Goal: Information Seeking & Learning: Learn about a topic

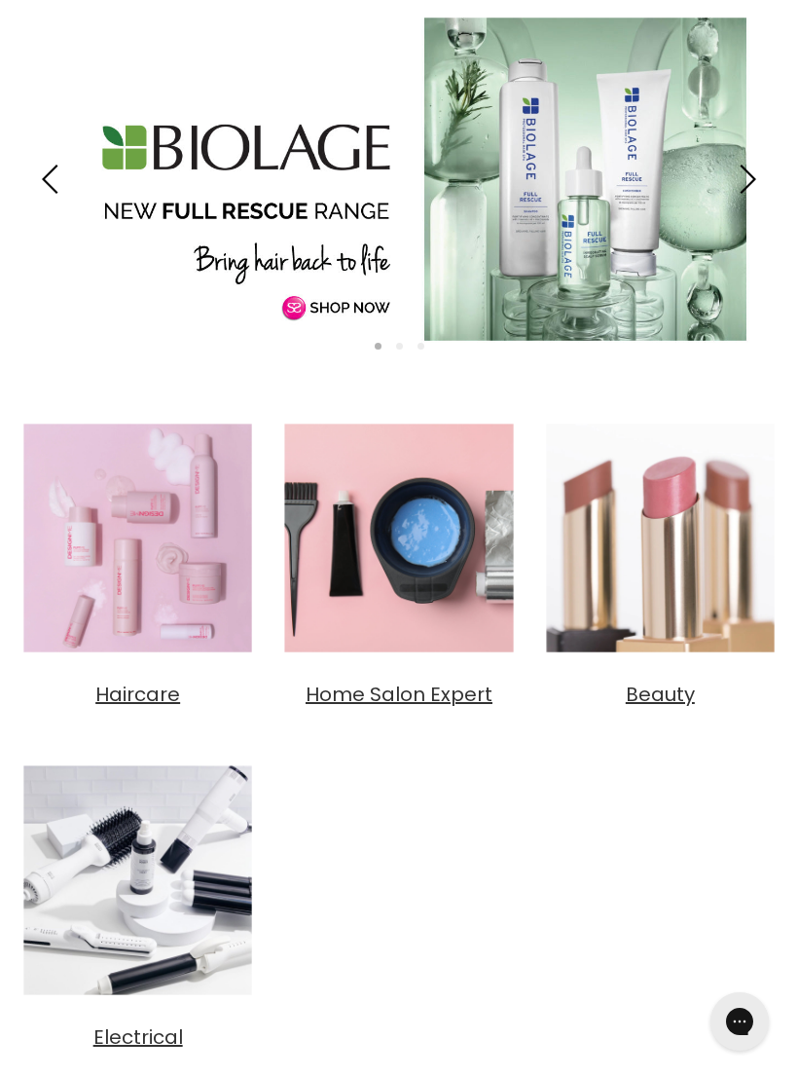
click at [129, 718] on ul "Haircare Home Salon Expert Beauty Electrical" at bounding box center [399, 733] width 769 height 636
click at [238, 751] on ul "Haircare Home Salon Expert Beauty Electrical" at bounding box center [399, 733] width 769 height 636
click at [138, 689] on span "Haircare" at bounding box center [137, 694] width 85 height 27
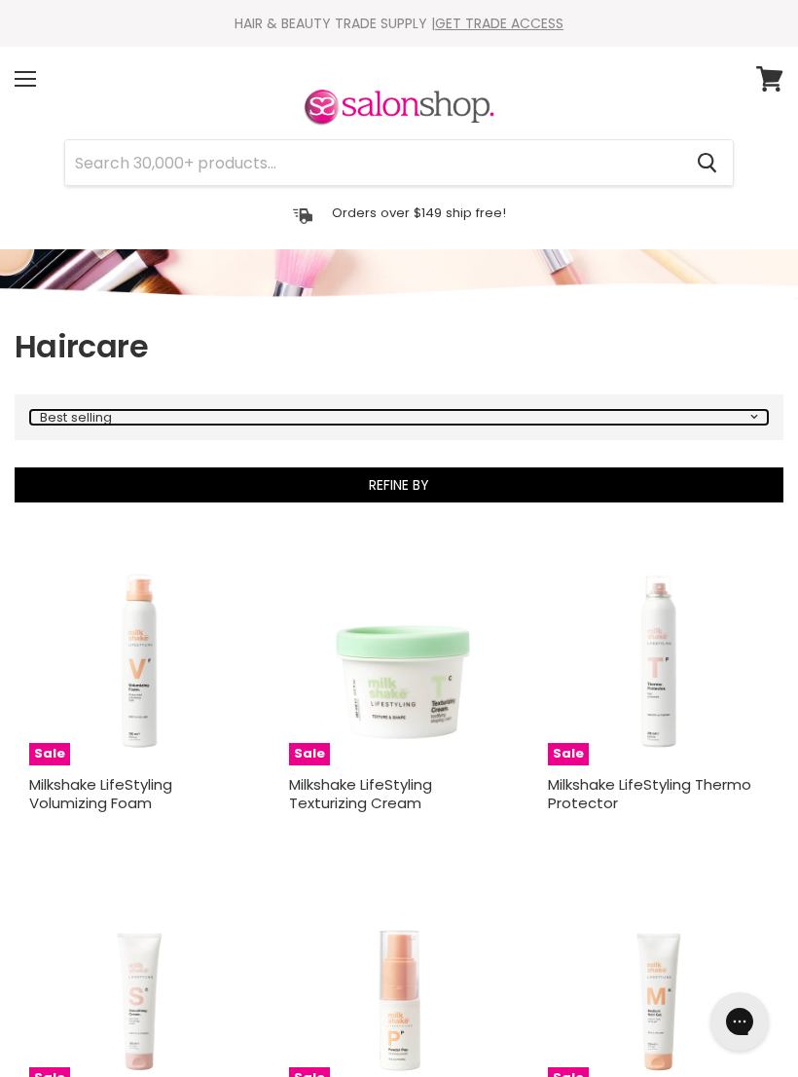
click at [739, 416] on select "Best selling Featured Price, low to high Price, high to low Alphabetically, A-Z…" at bounding box center [399, 417] width 738 height 15
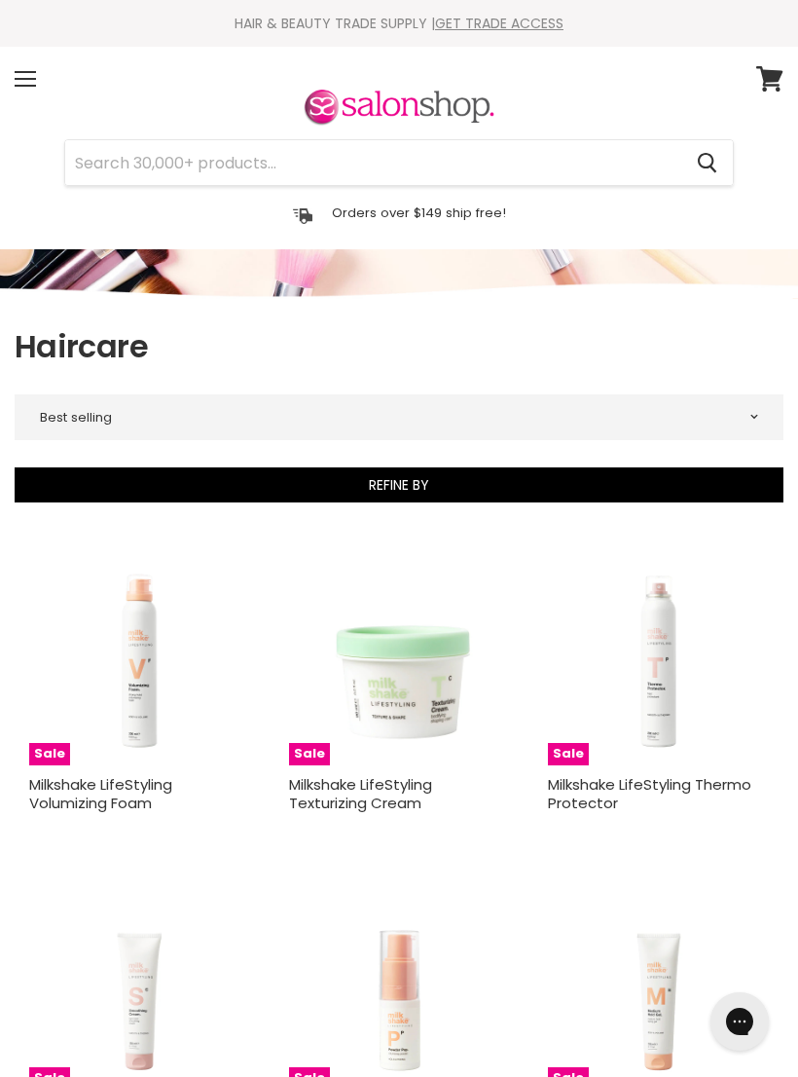
click at [409, 480] on button "Refine By" at bounding box center [399, 484] width 769 height 35
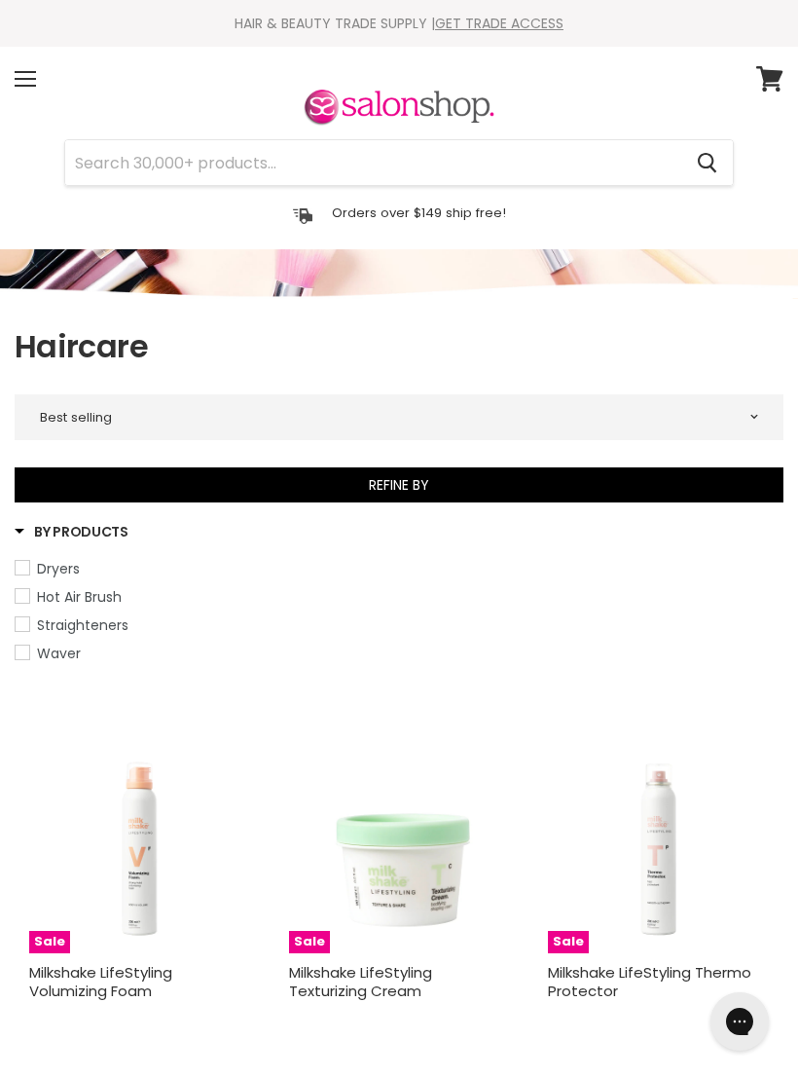
click at [598, 661] on link "Waver" at bounding box center [399, 653] width 769 height 21
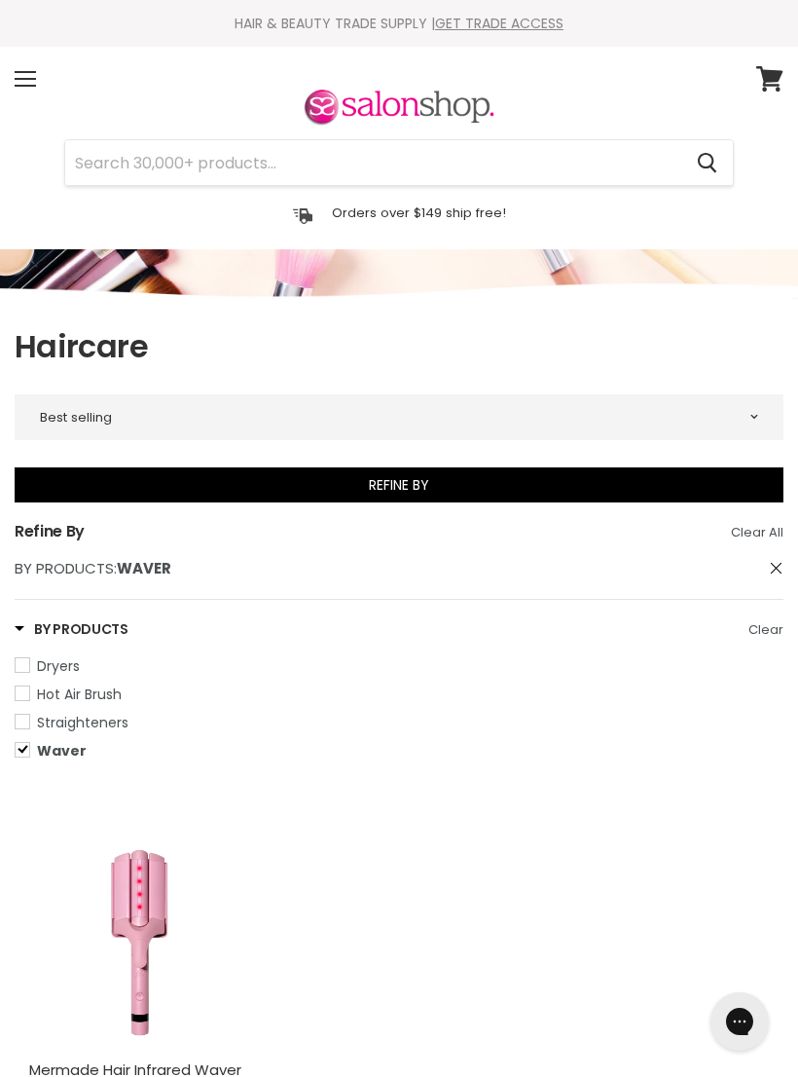
click at [30, 70] on div "Menu" at bounding box center [25, 78] width 41 height 45
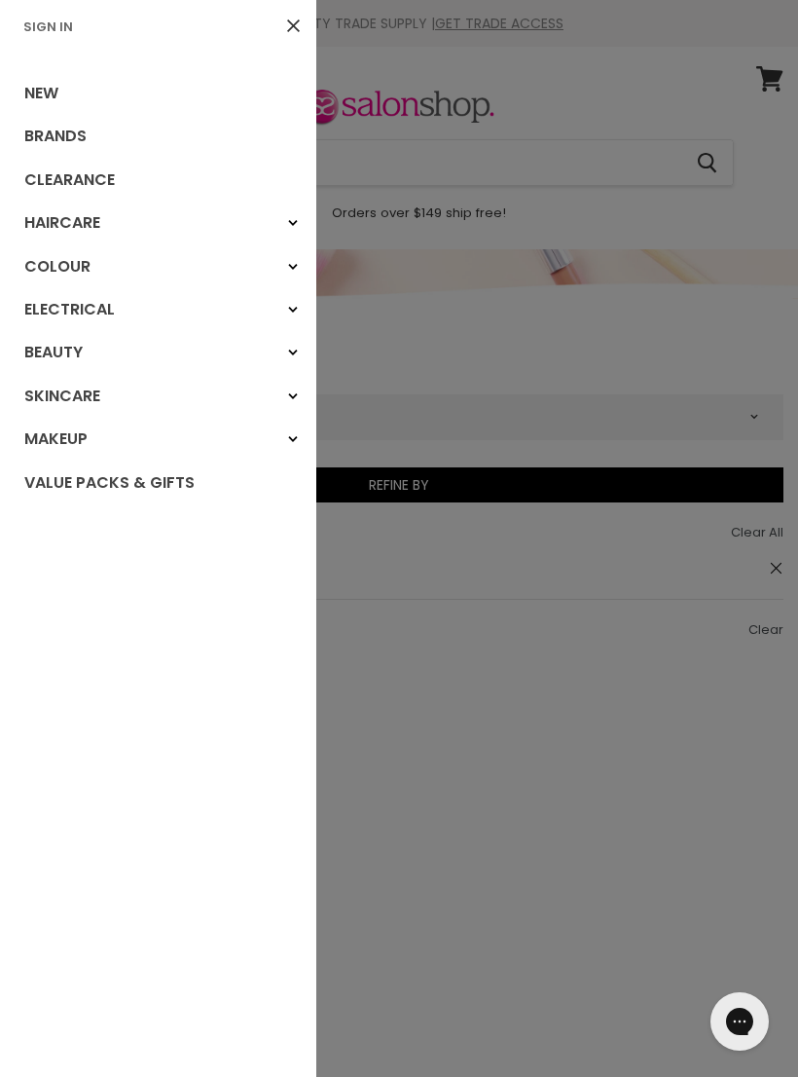
click at [295, 220] on icon "Main menu" at bounding box center [293, 223] width 10 height 8
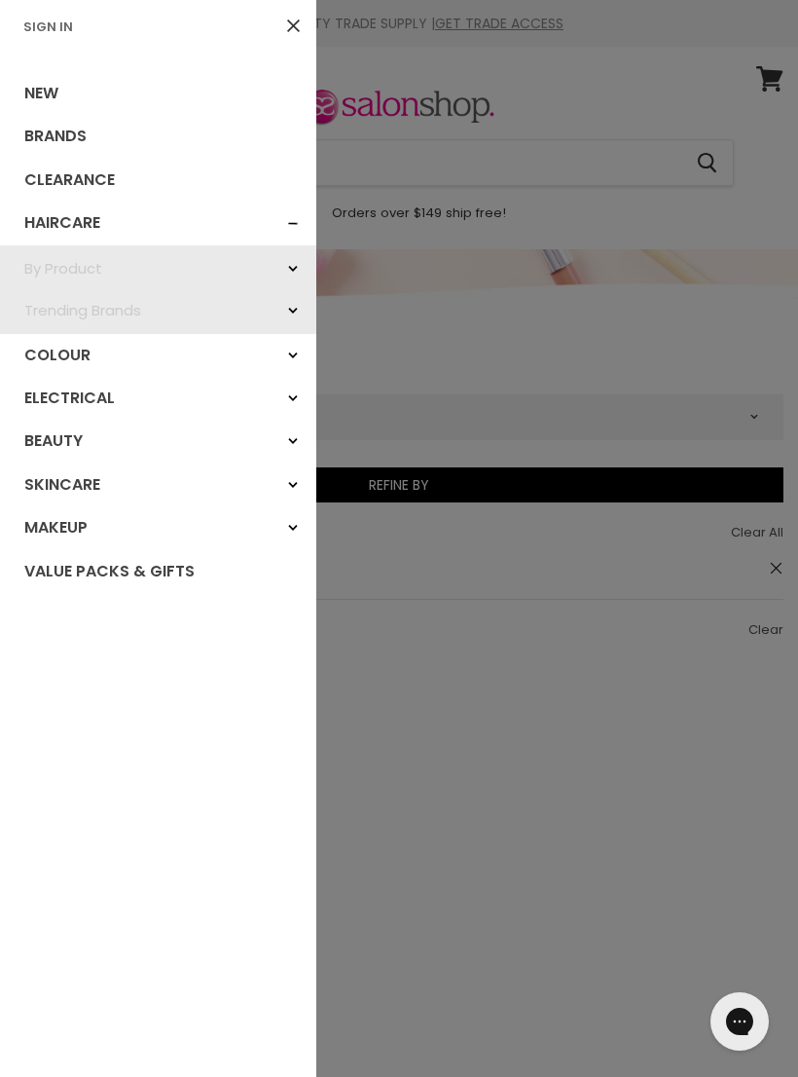
click at [126, 311] on link "Trending Brands" at bounding box center [158, 310] width 316 height 42
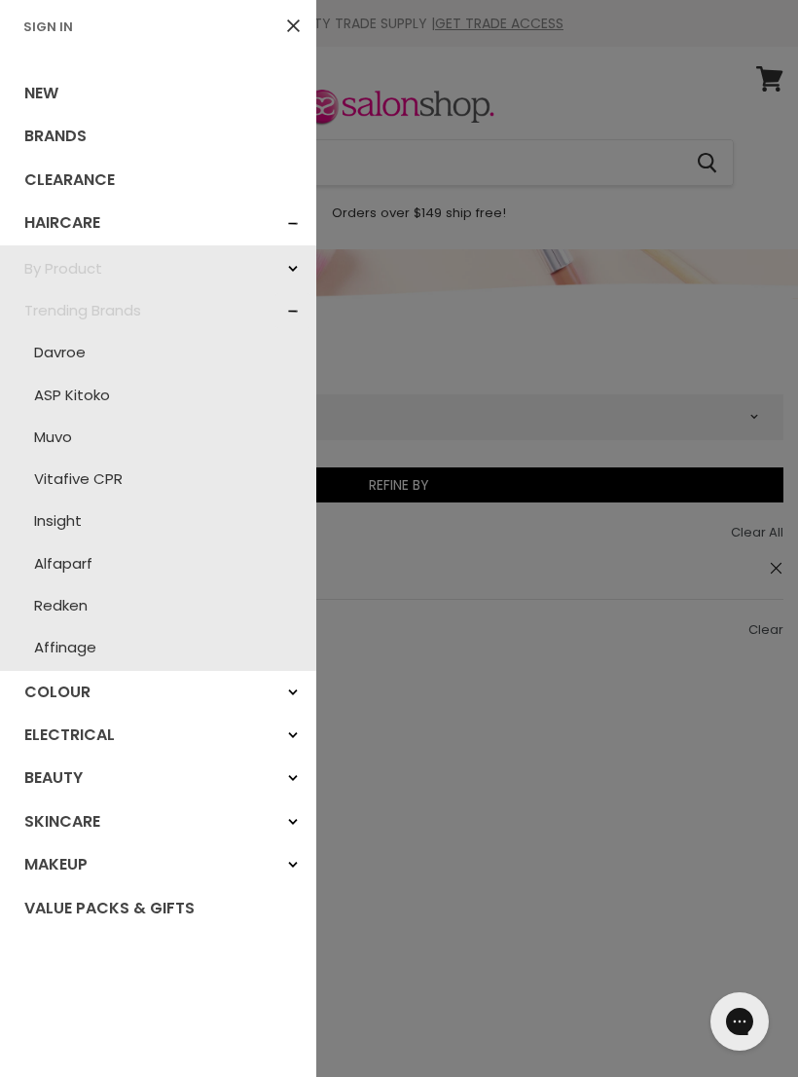
click at [77, 273] on link "By Product" at bounding box center [158, 268] width 316 height 42
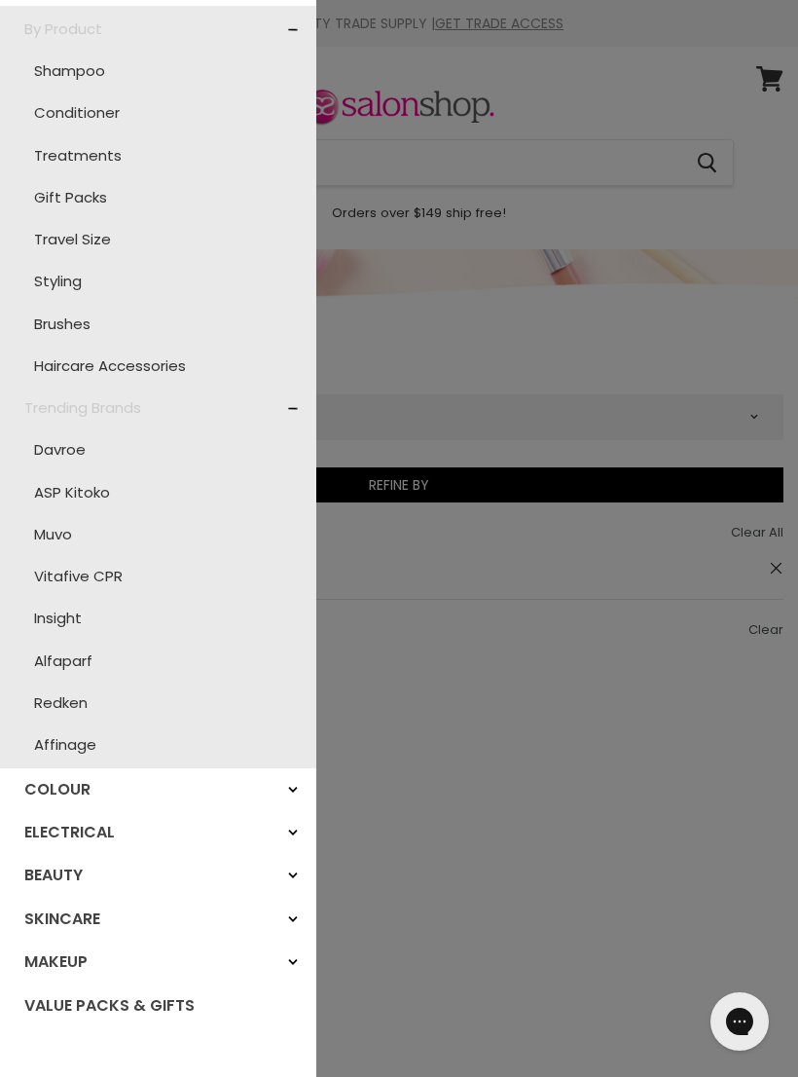
click at [517, 780] on div at bounding box center [399, 538] width 798 height 1077
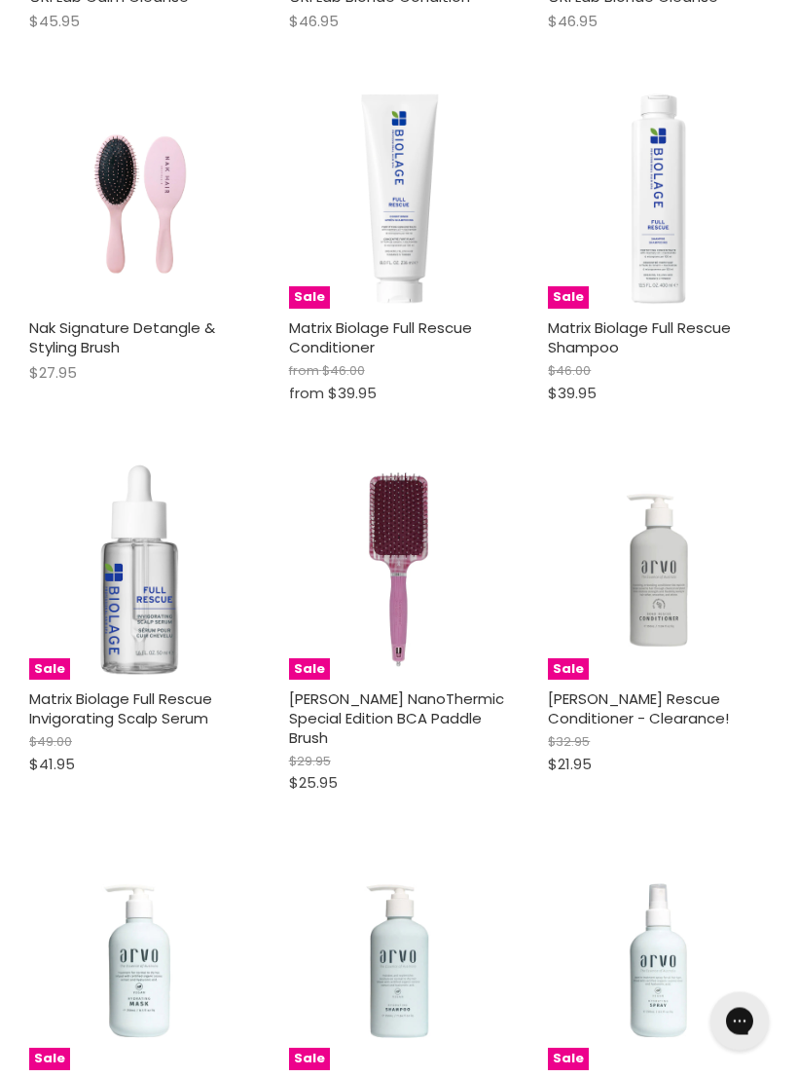
scroll to position [2133, 0]
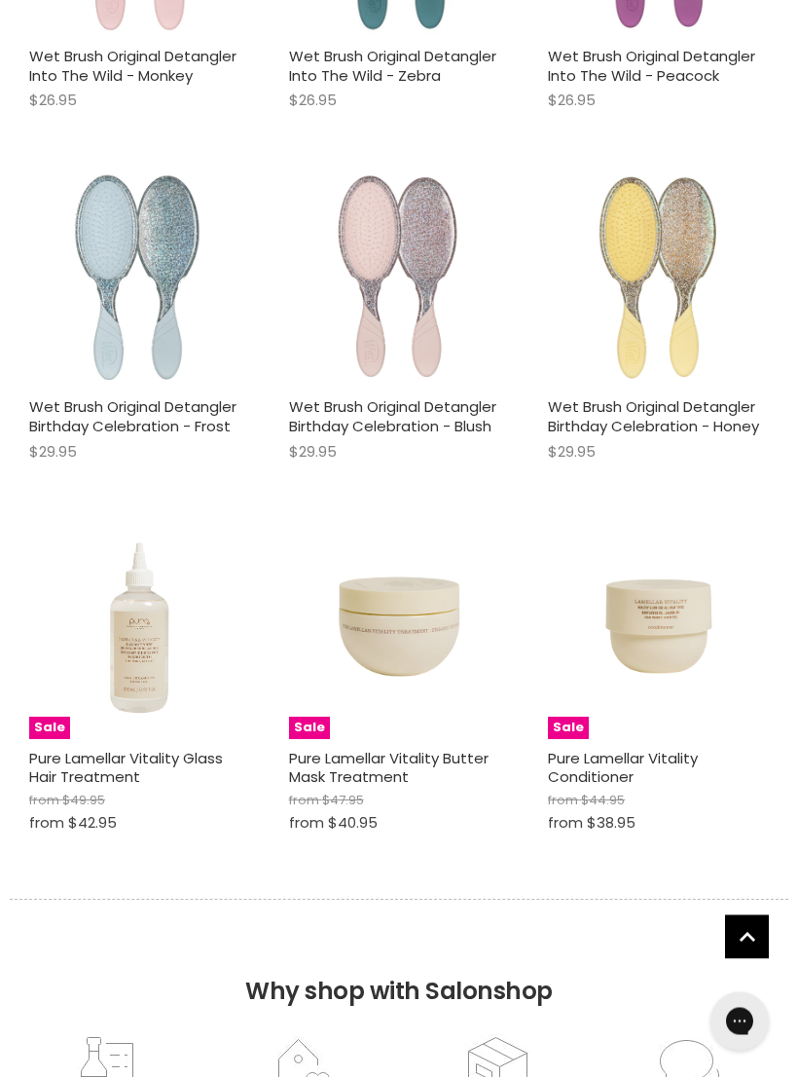
scroll to position [11202, 0]
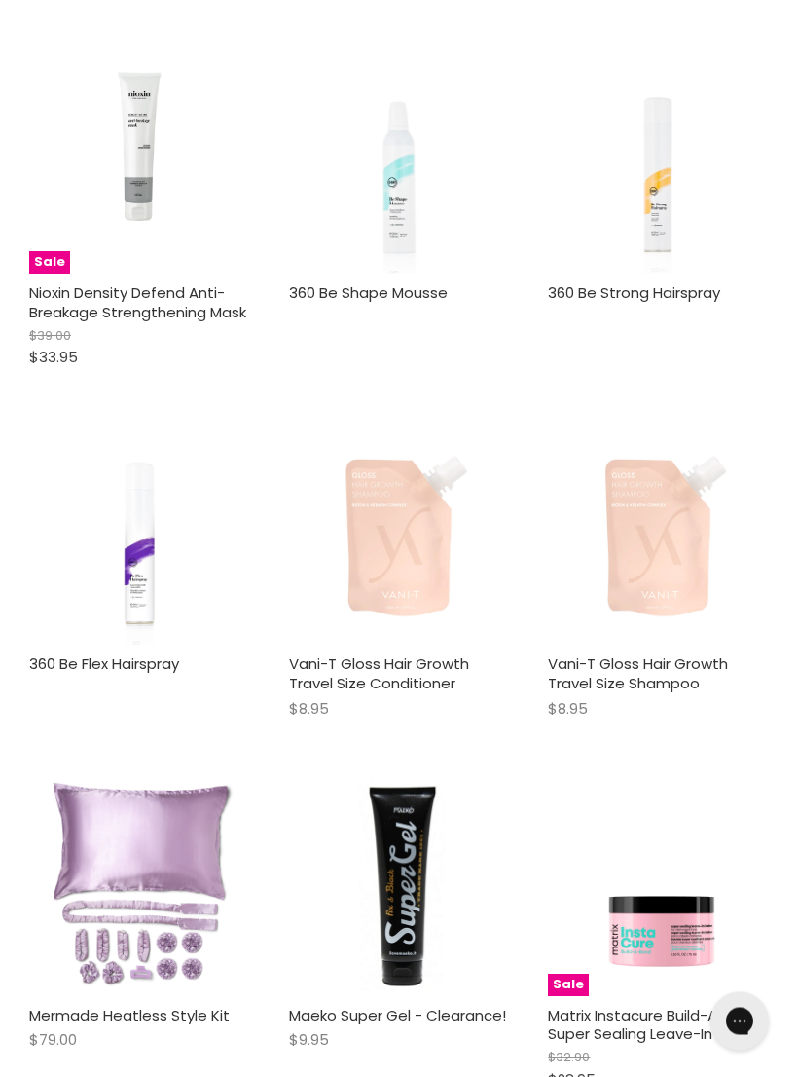
scroll to position [20754, 0]
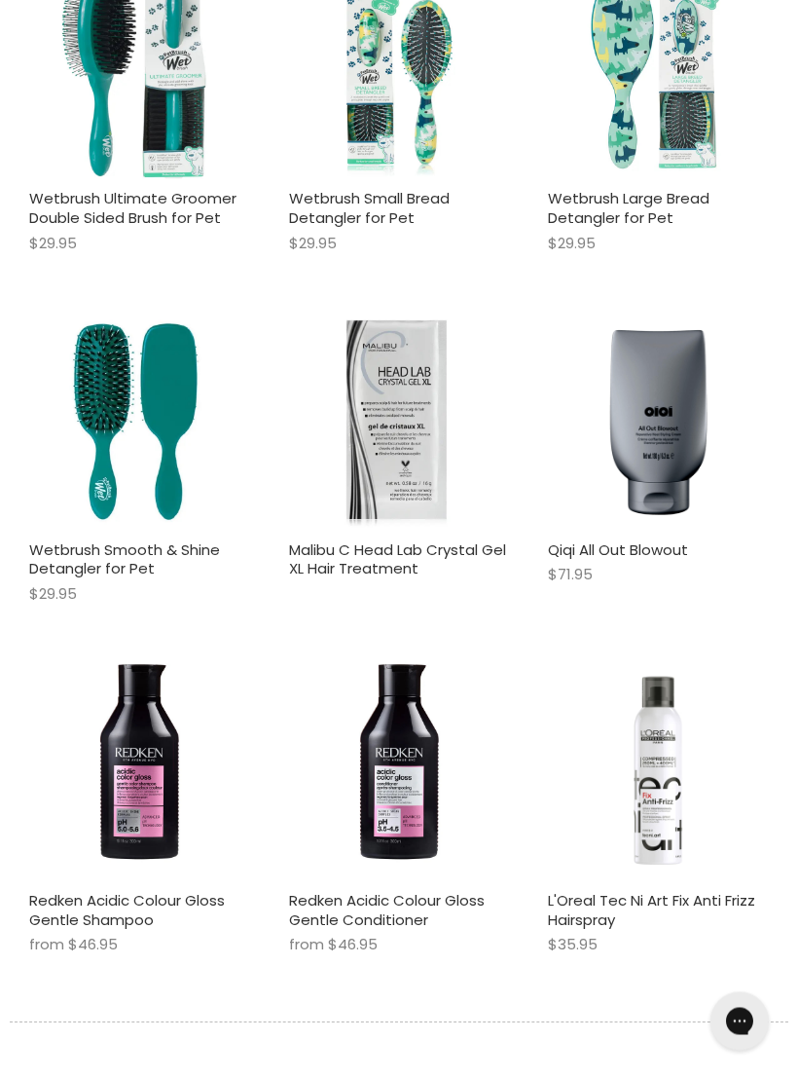
scroll to position [28491, 0]
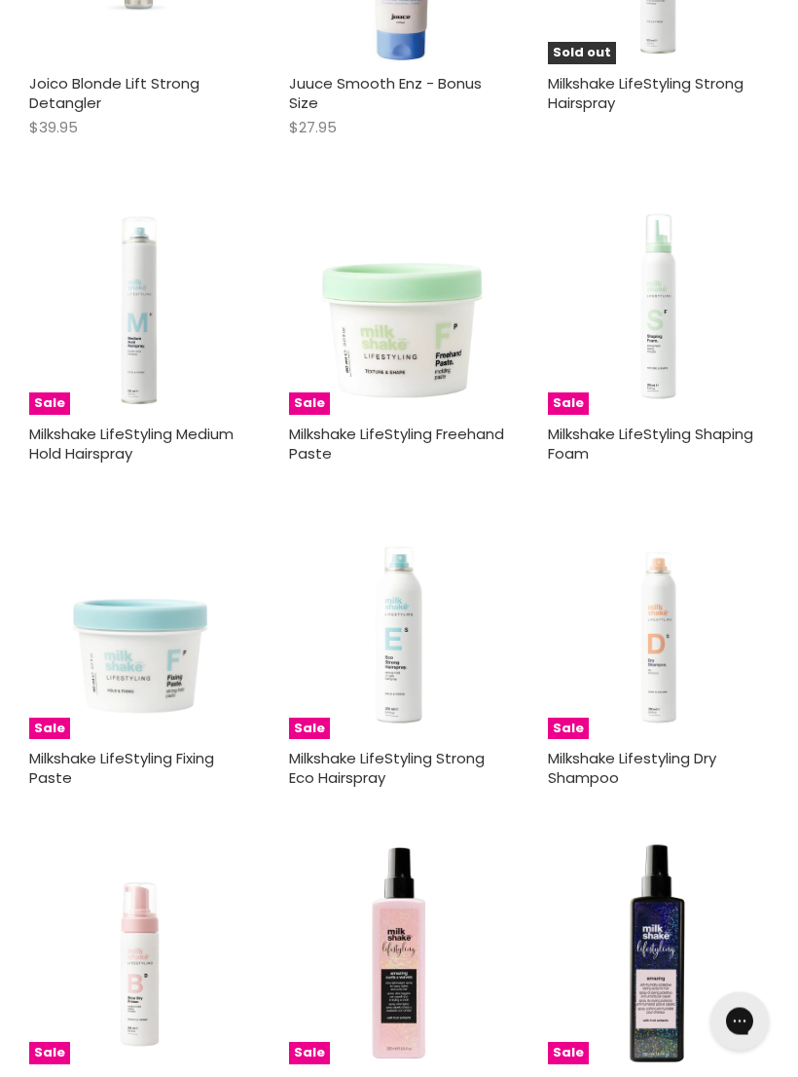
scroll to position [33894, 0]
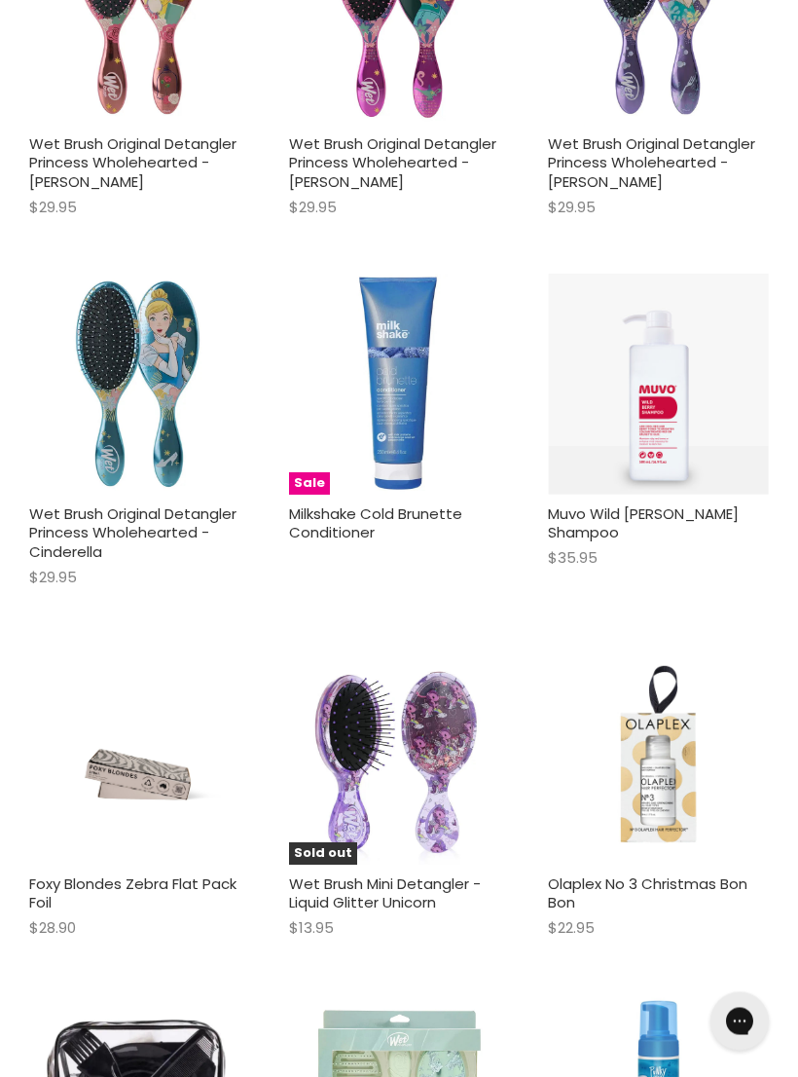
scroll to position [41071, 0]
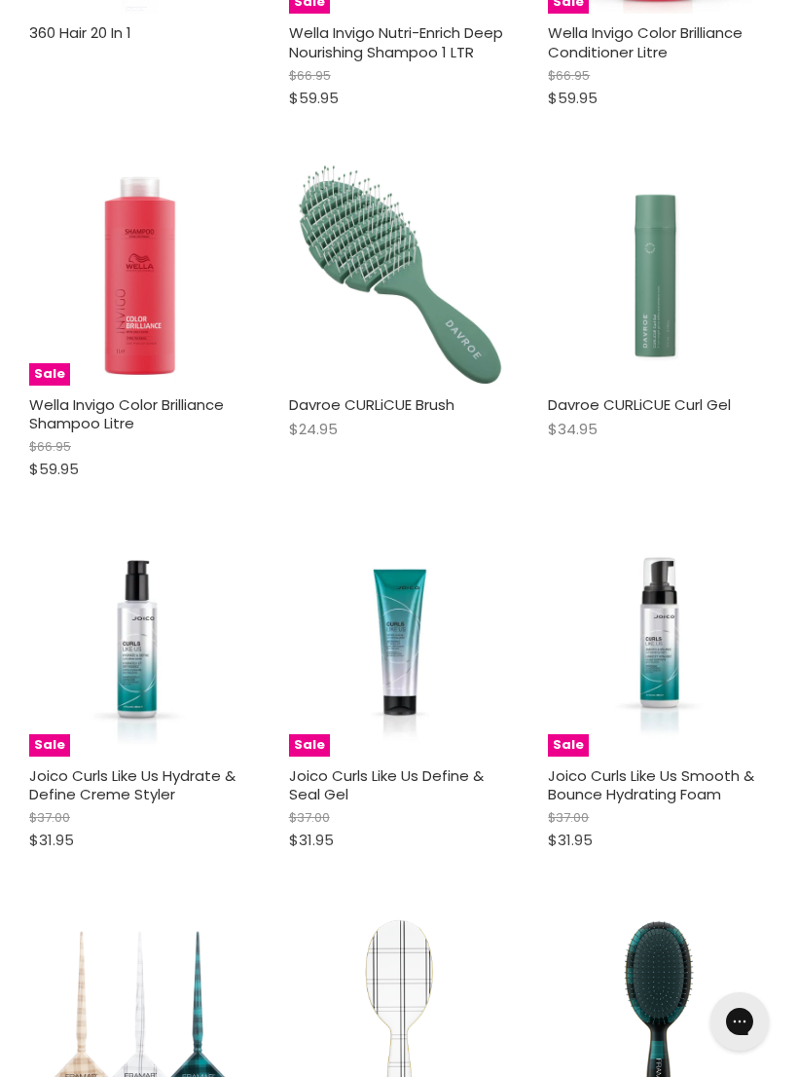
scroll to position [48918, 0]
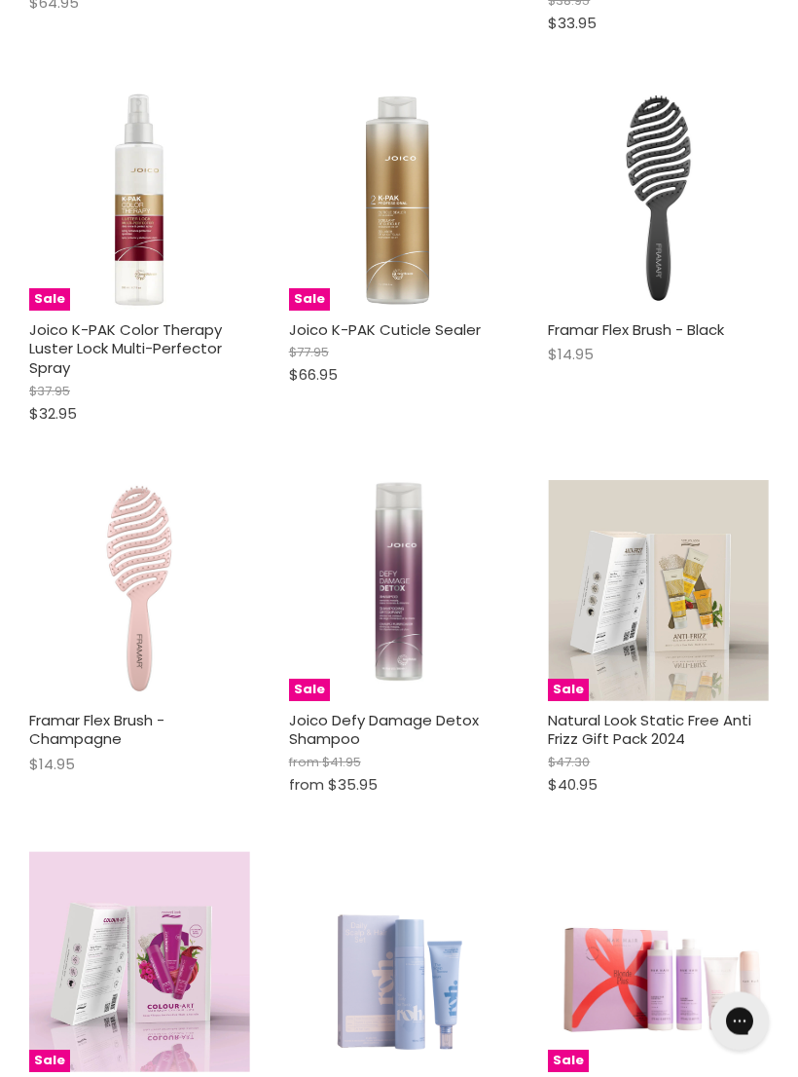
scroll to position [55760, 0]
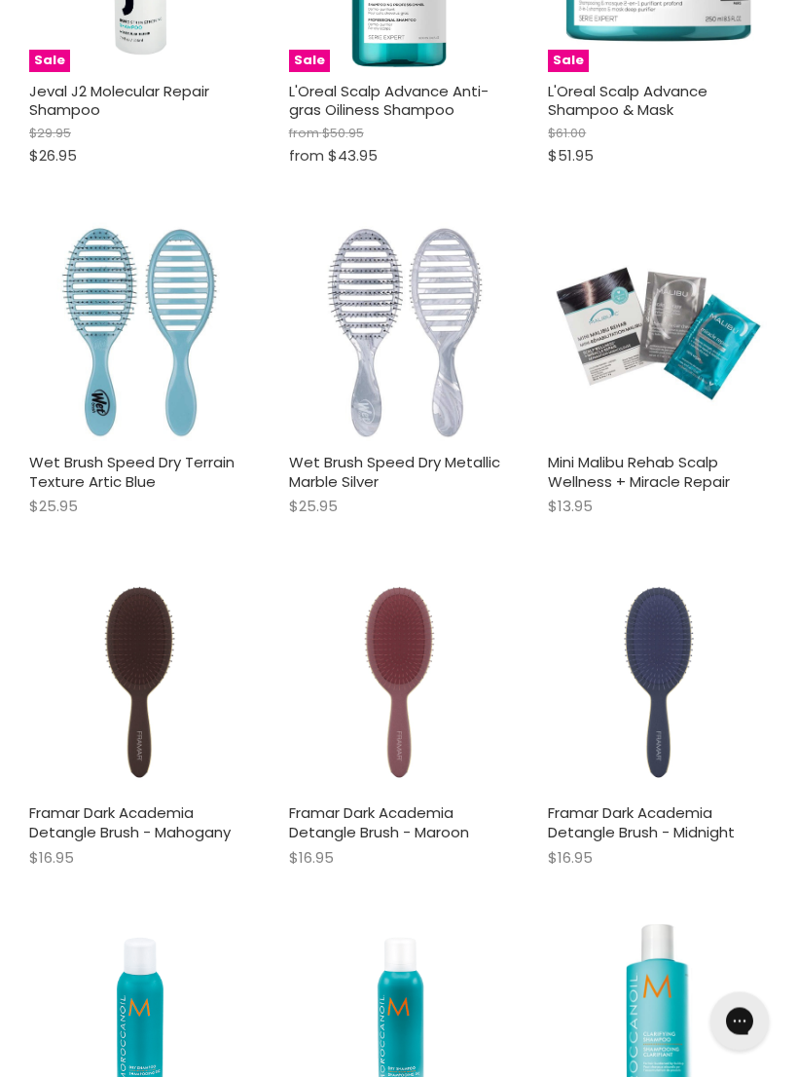
scroll to position [61391, 0]
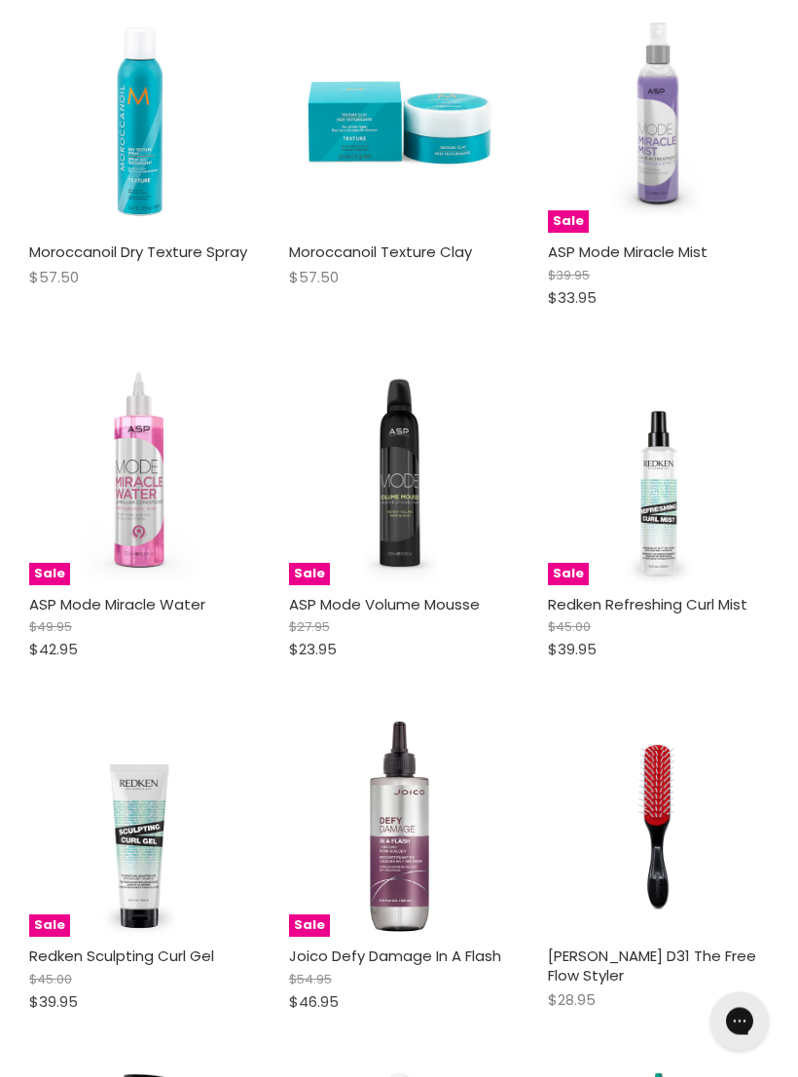
scroll to position [63005, 0]
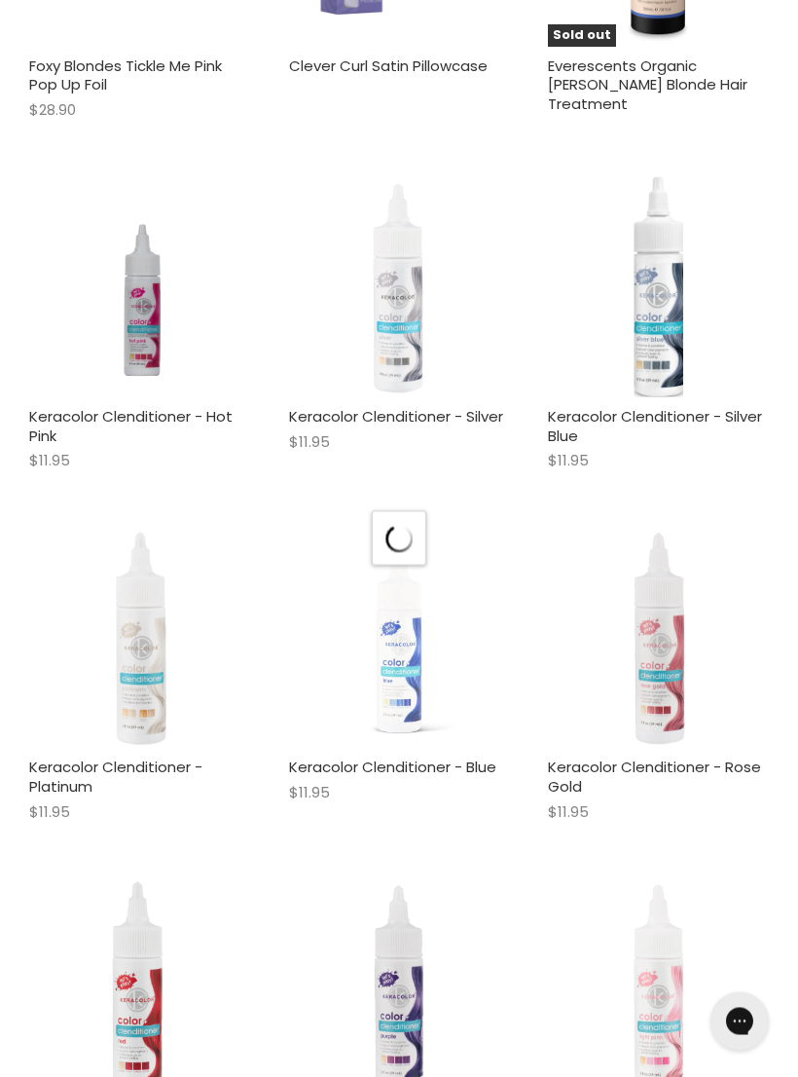
scroll to position [67282, 0]
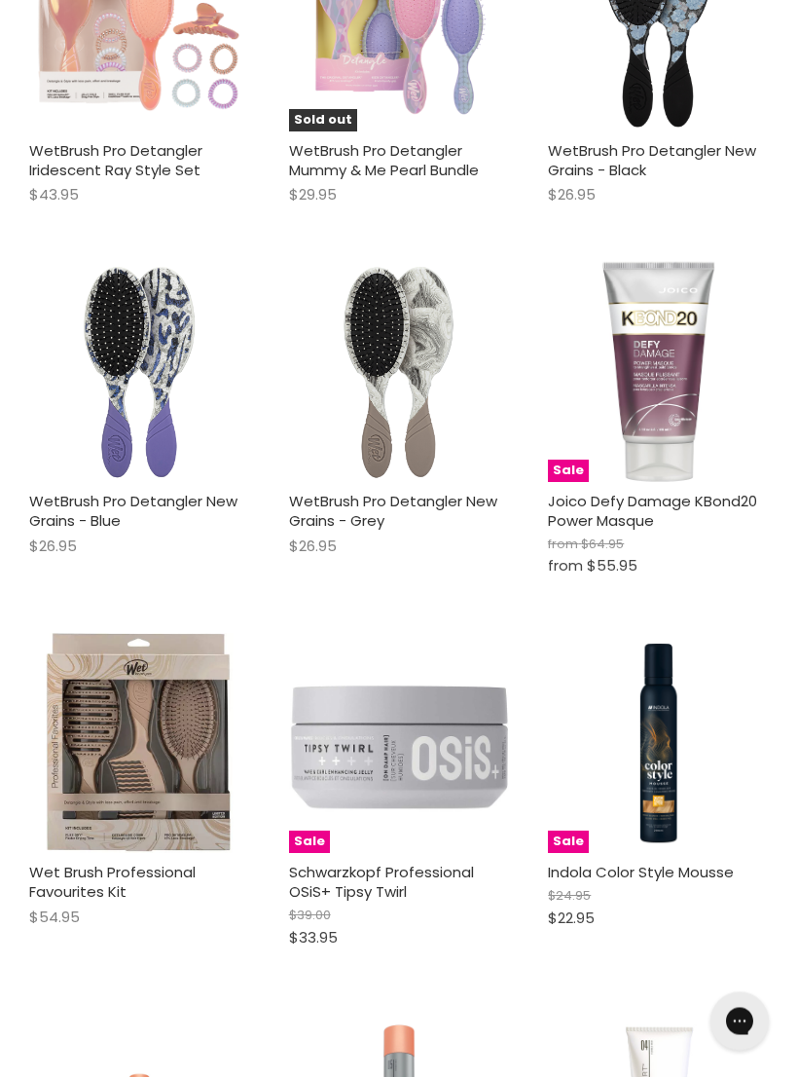
scroll to position [77688, 0]
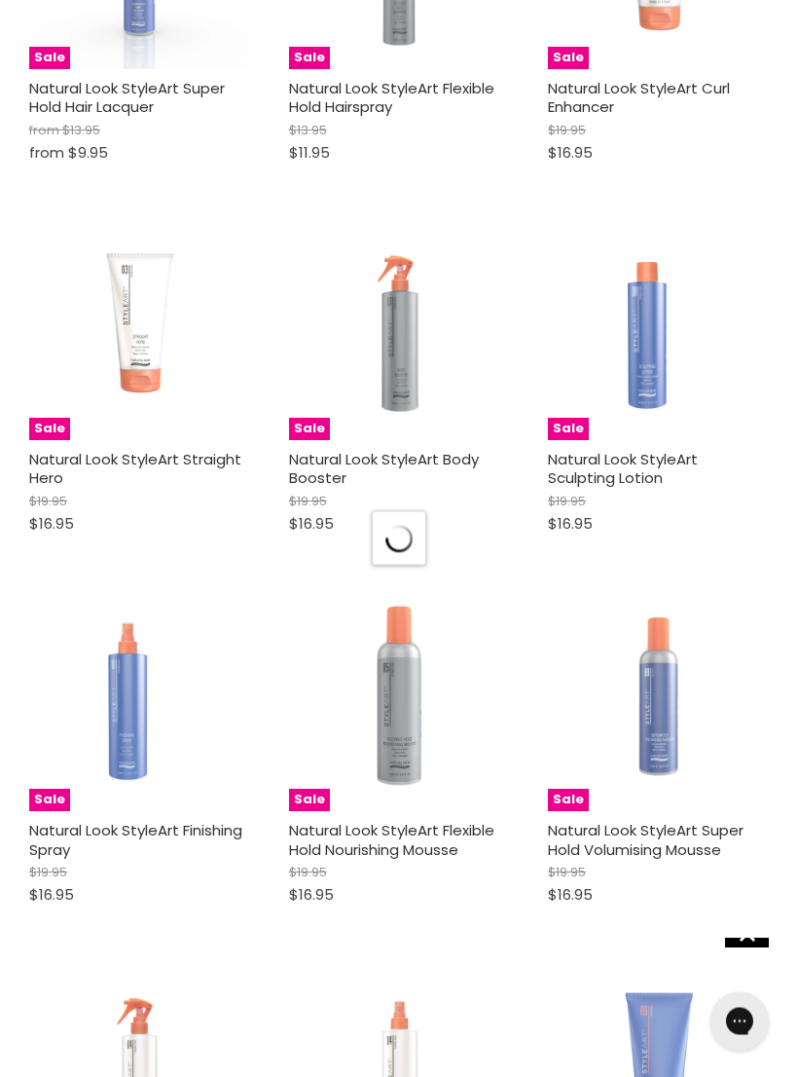
scroll to position [78877, 0]
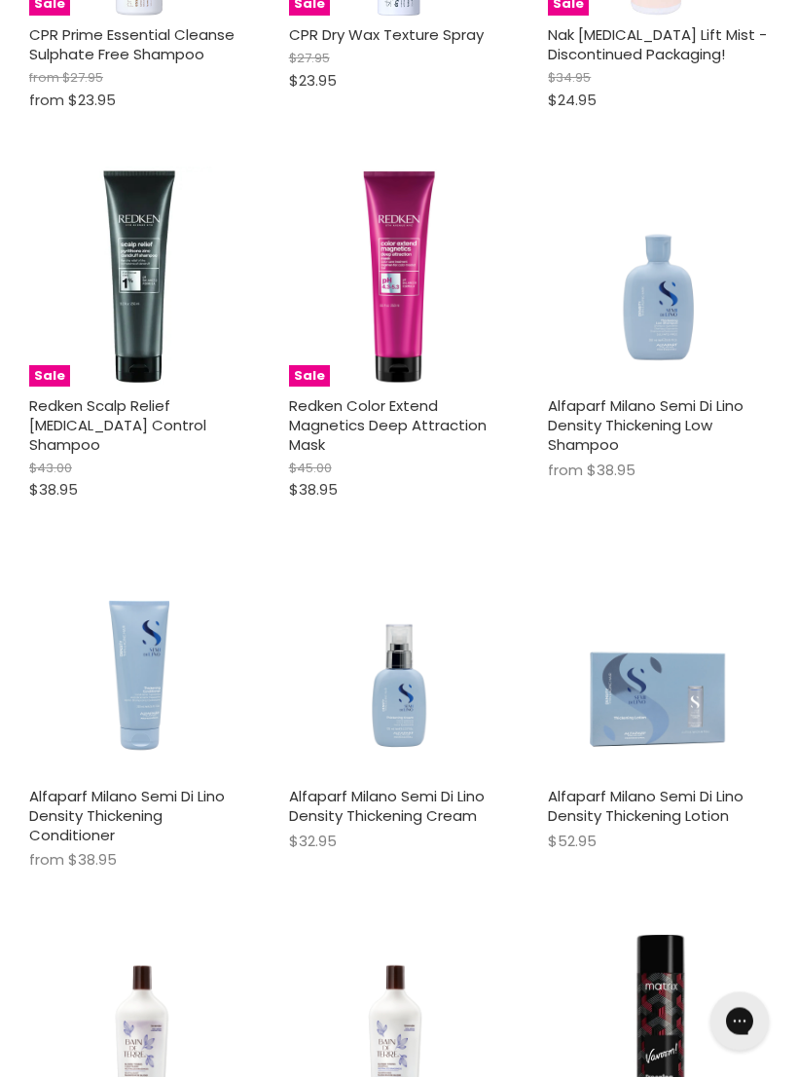
scroll to position [88458, 0]
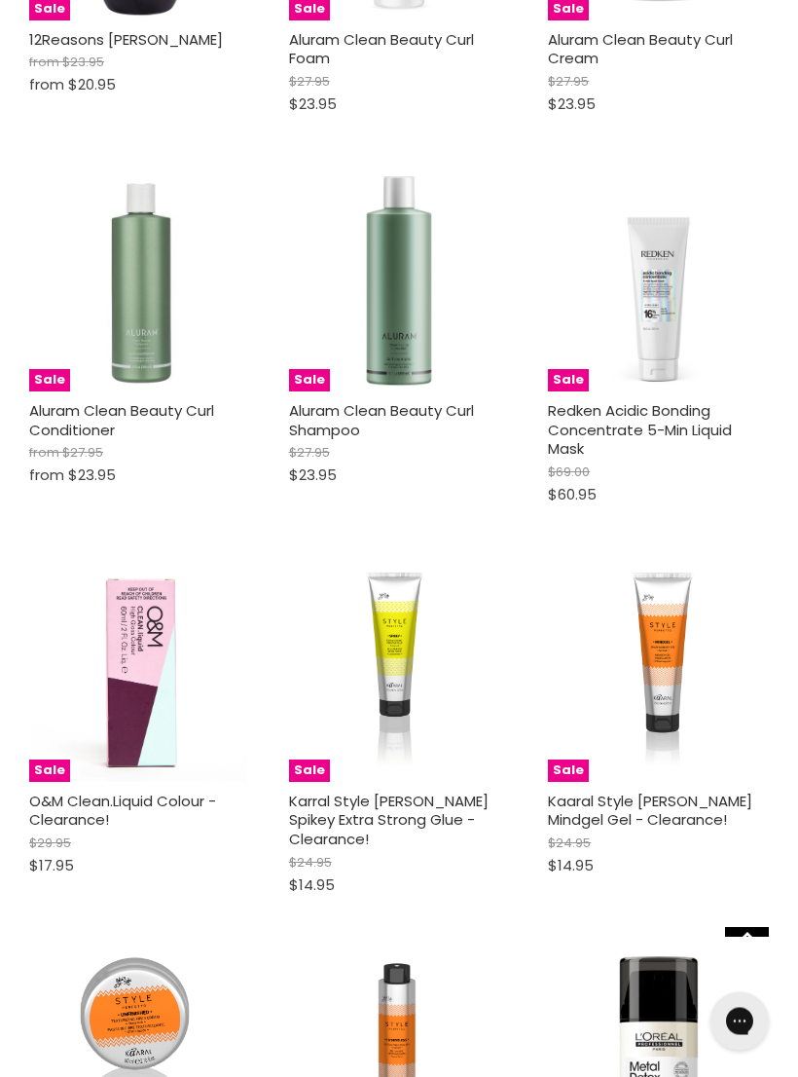
scroll to position [94778, 0]
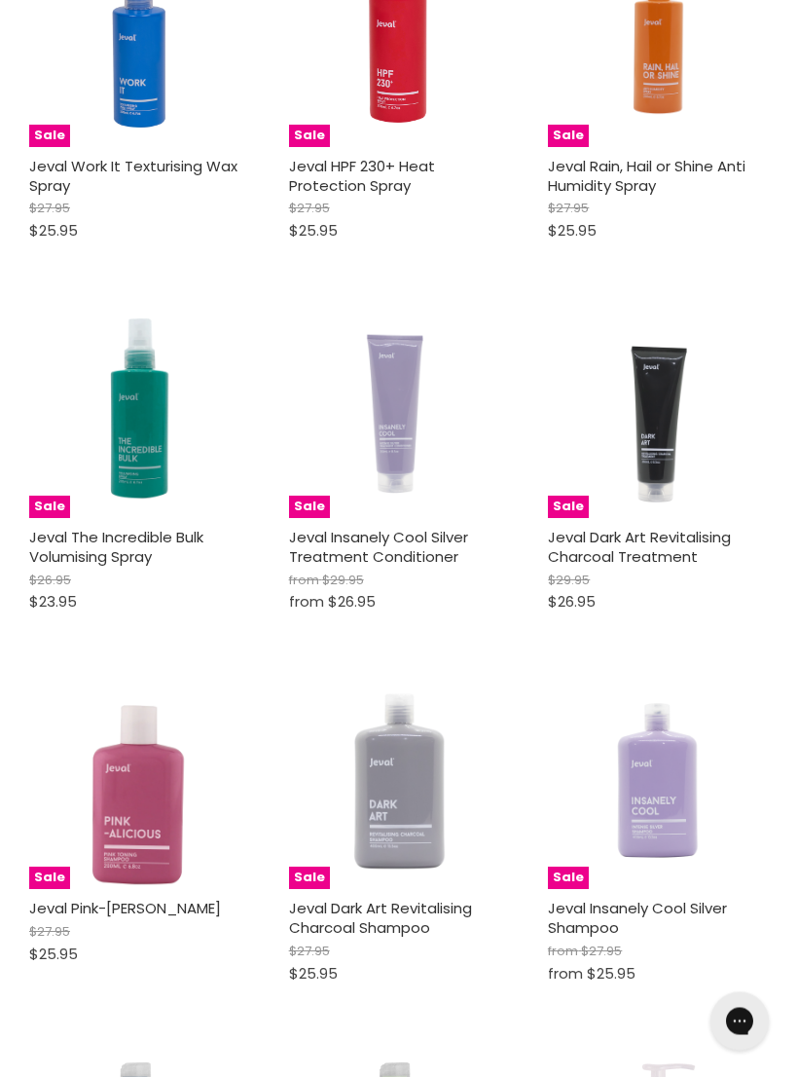
scroll to position [102082, 0]
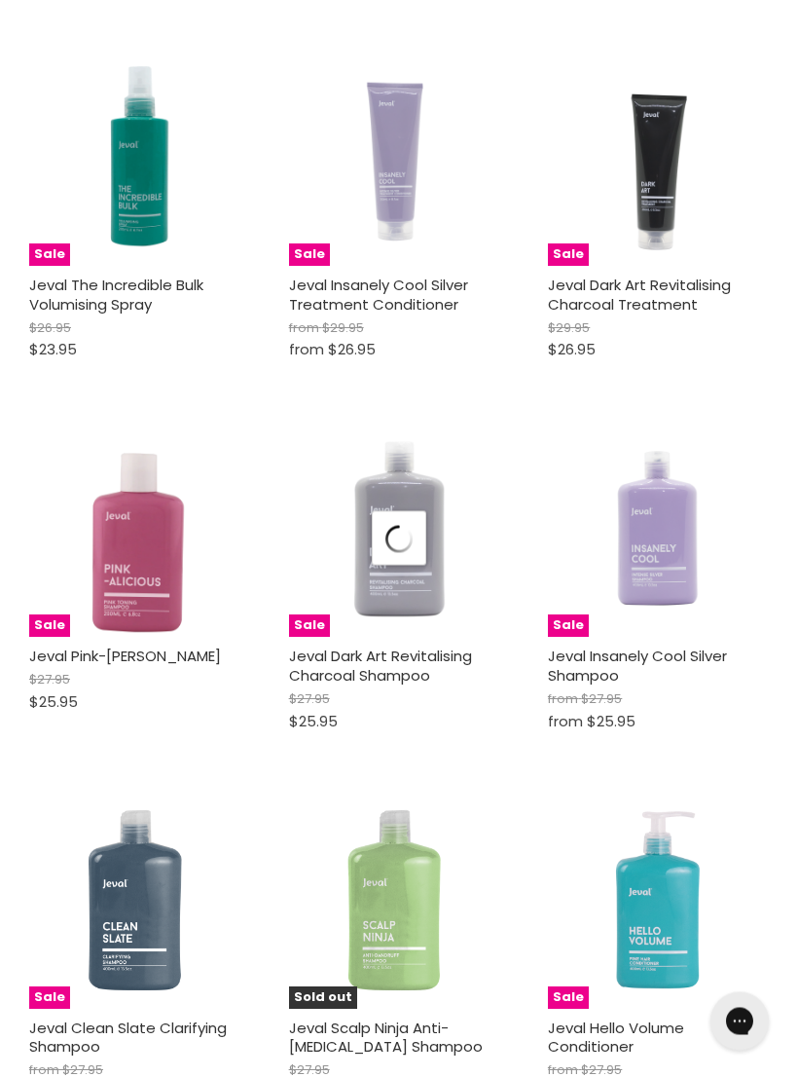
scroll to position [102409, 0]
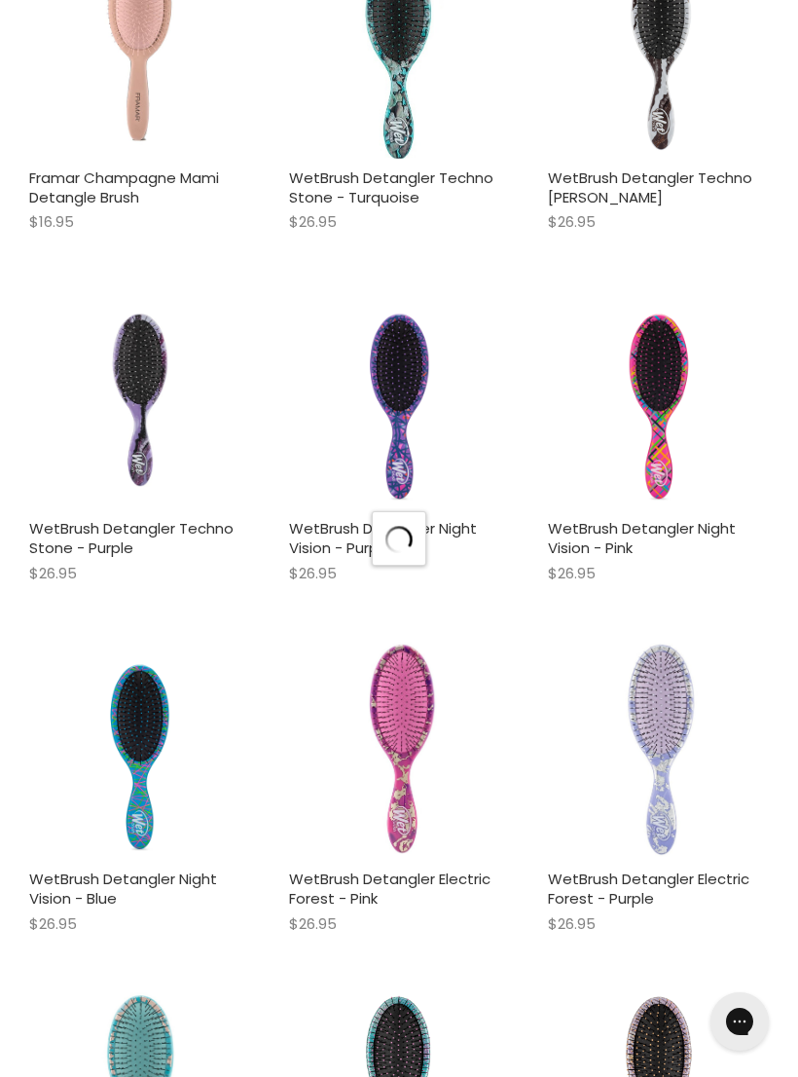
scroll to position [108026, 0]
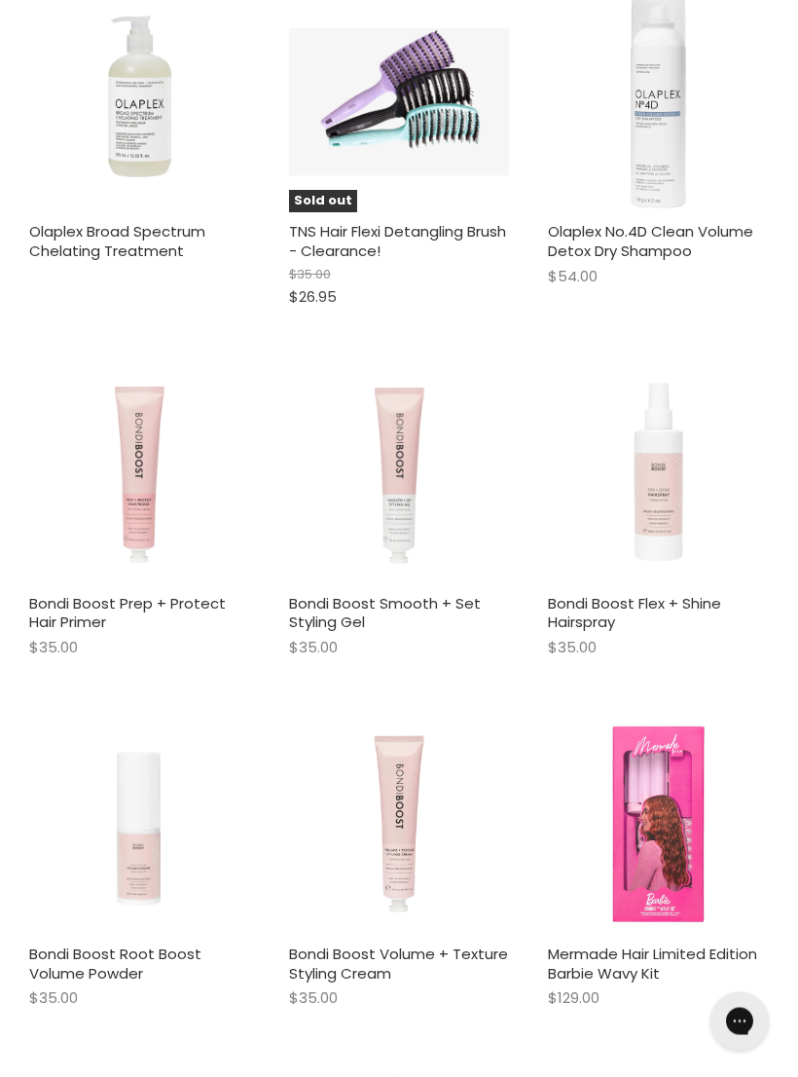
scroll to position [114997, 0]
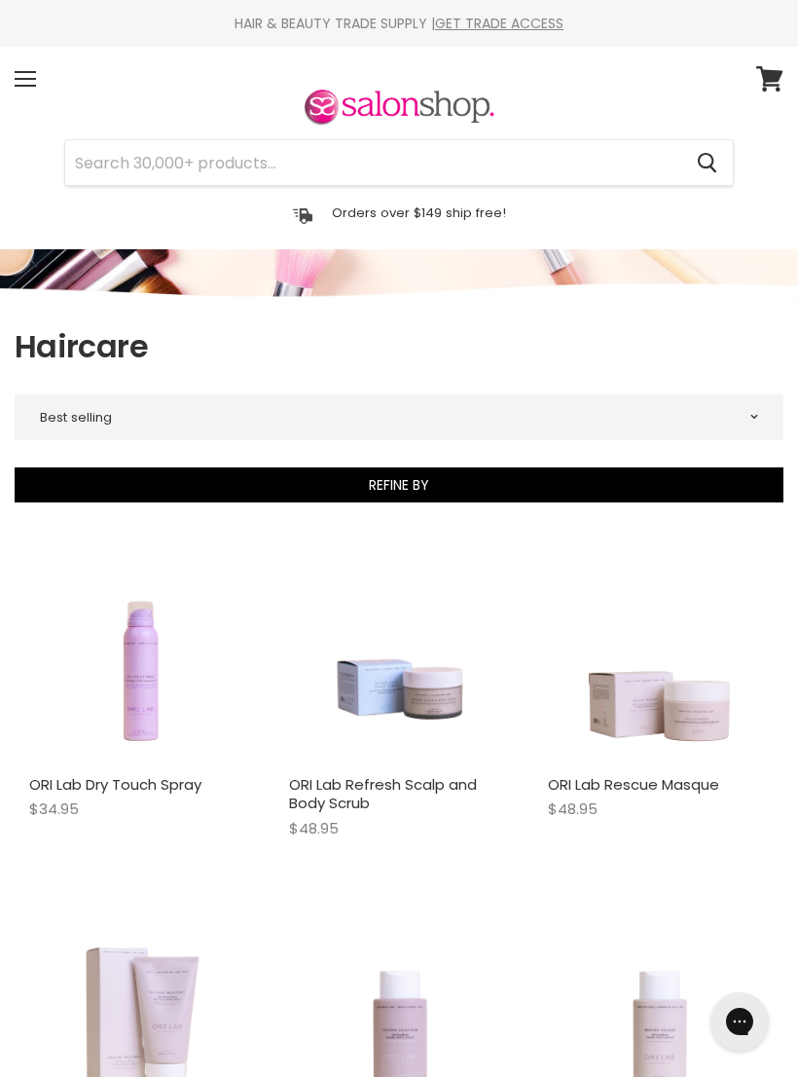
click at [158, 168] on input "Search" at bounding box center [373, 162] width 616 height 45
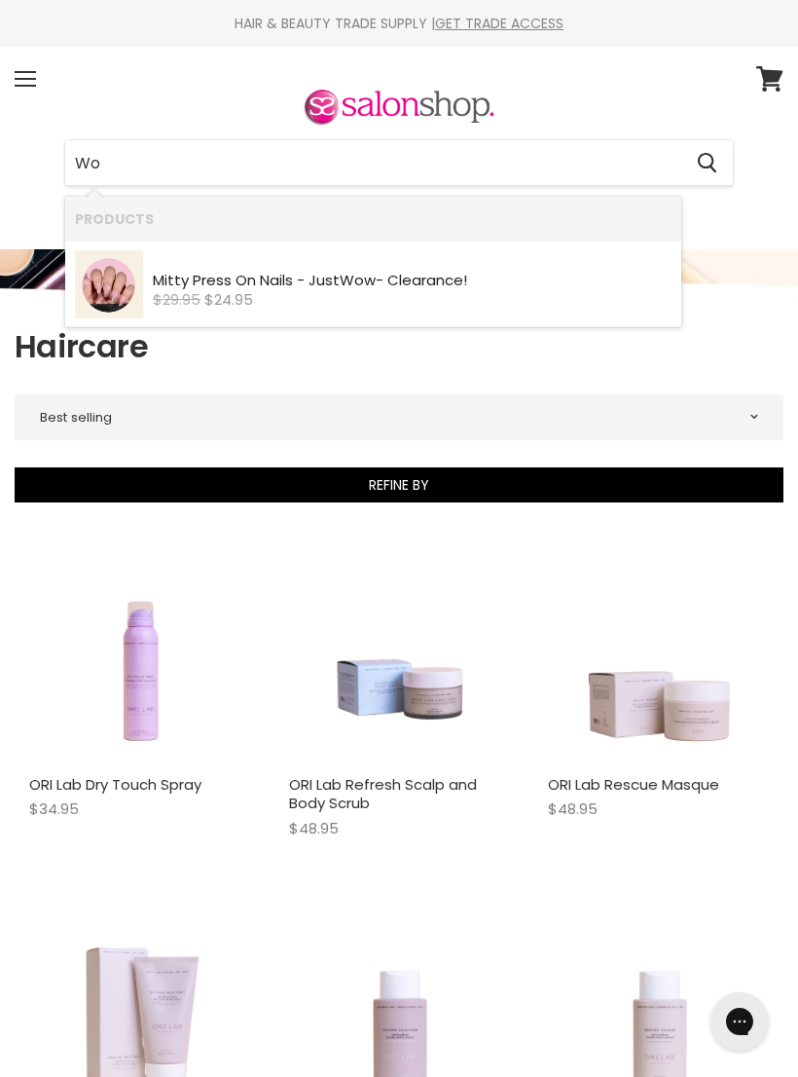
type input "W"
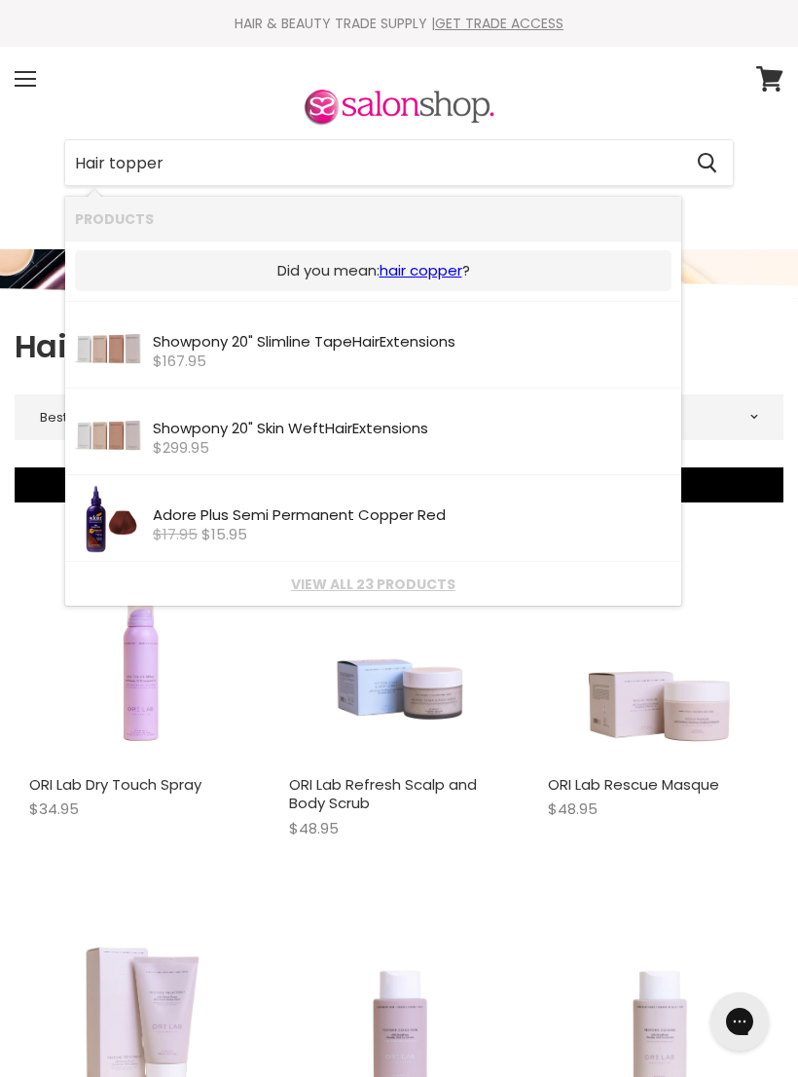
type input "Hair toppers"
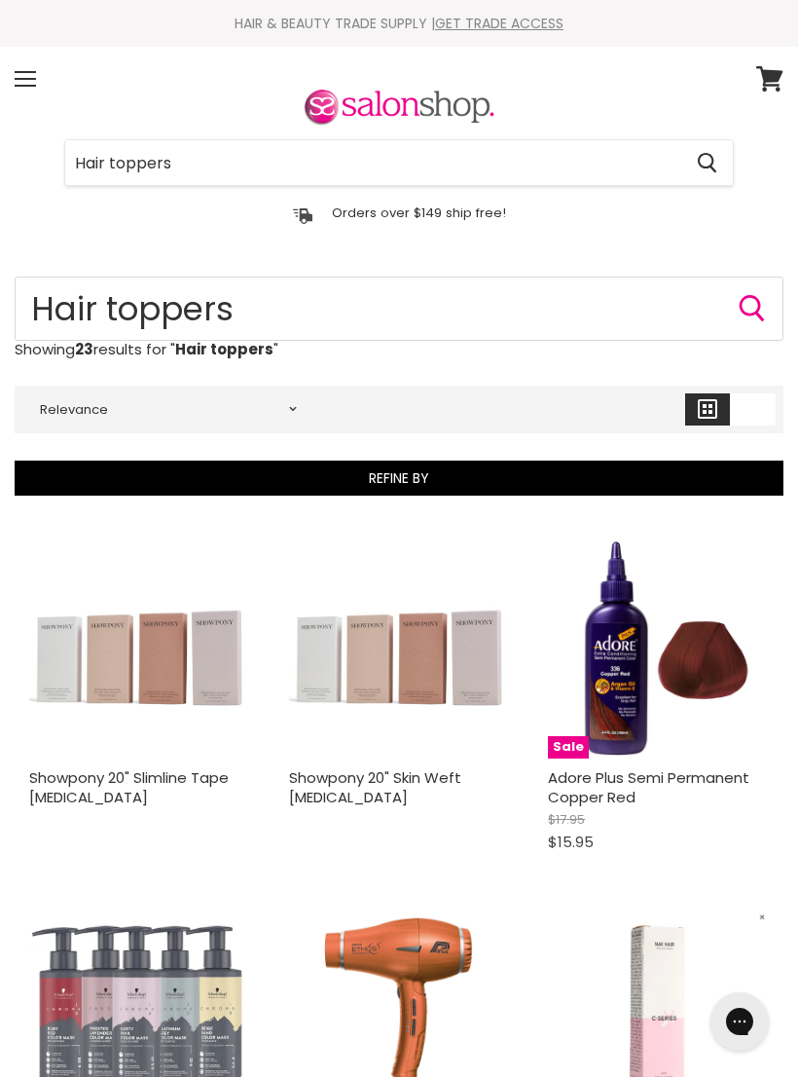
click at [146, 778] on link "Showpony 20" Slimline Tape Hair Extensions" at bounding box center [129, 787] width 200 height 40
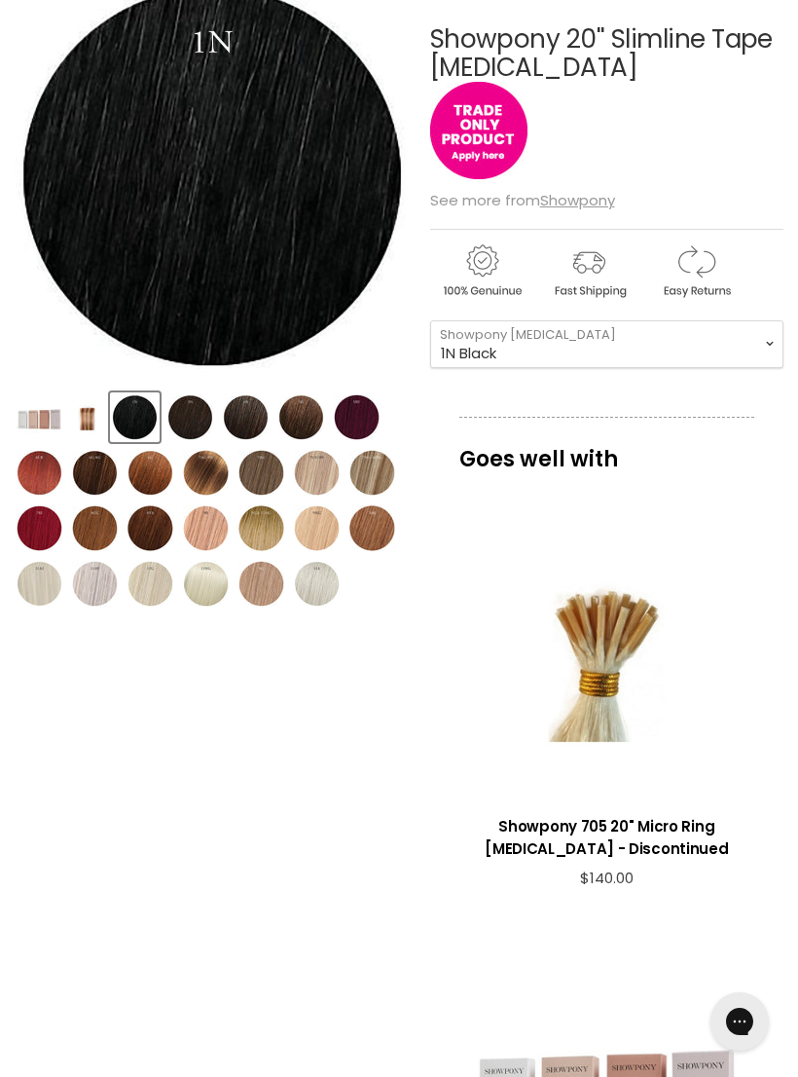
scroll to position [302, 0]
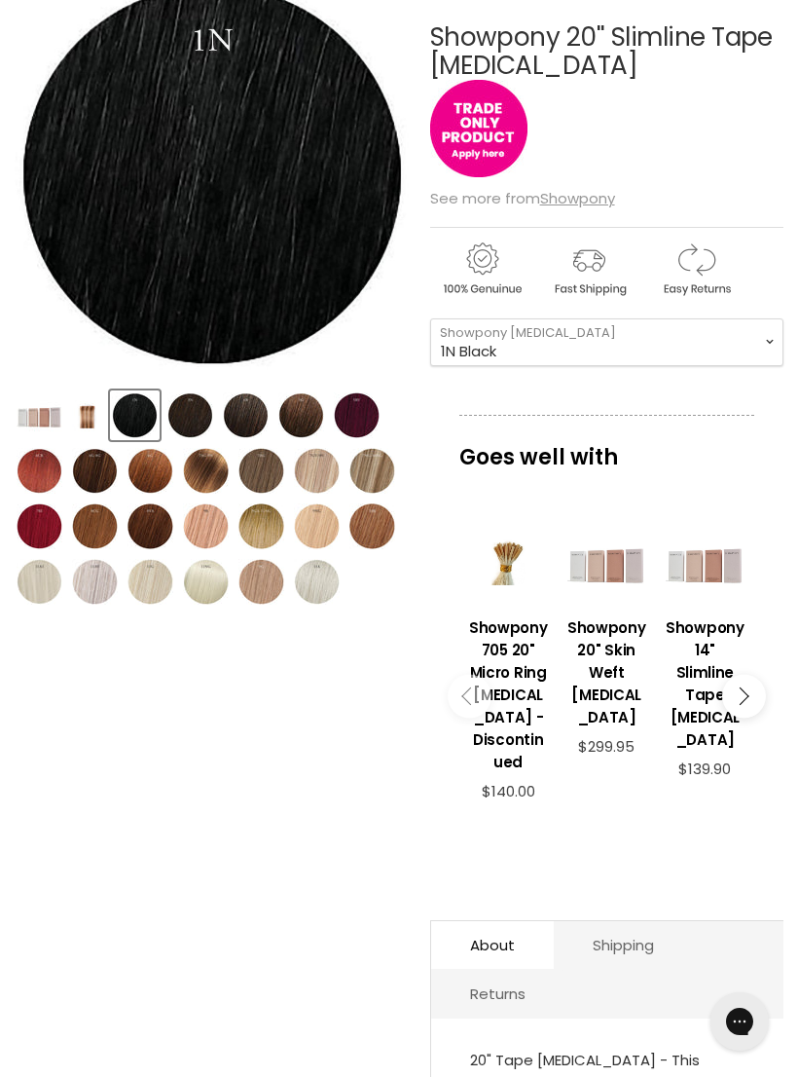
click at [144, 534] on img "Product thumbnails" at bounding box center [151, 526] width 46 height 46
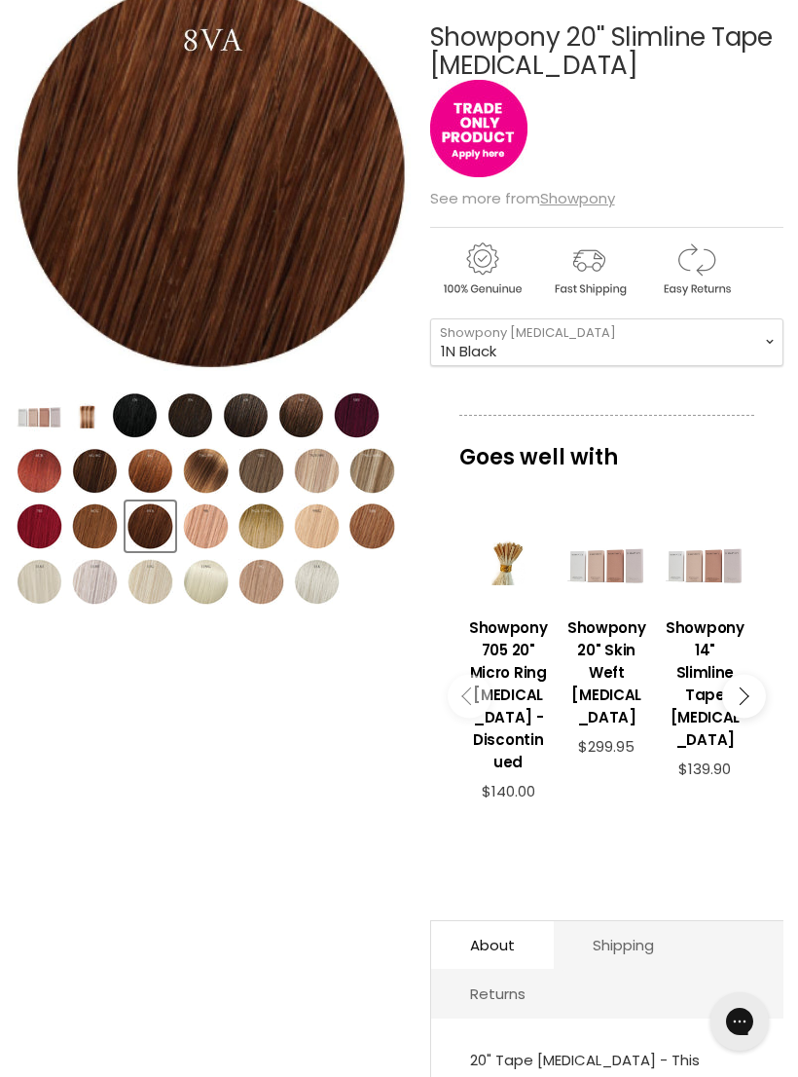
click at [92, 469] on img "Product thumbnails" at bounding box center [95, 471] width 46 height 46
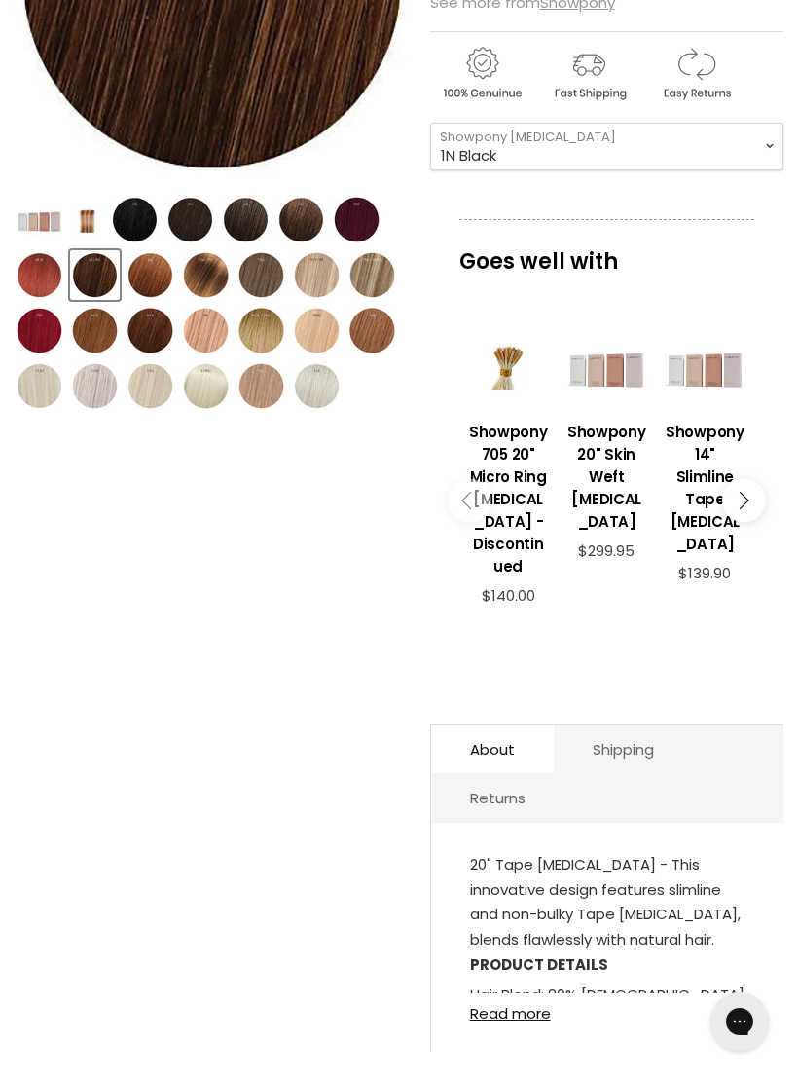
scroll to position [469, 0]
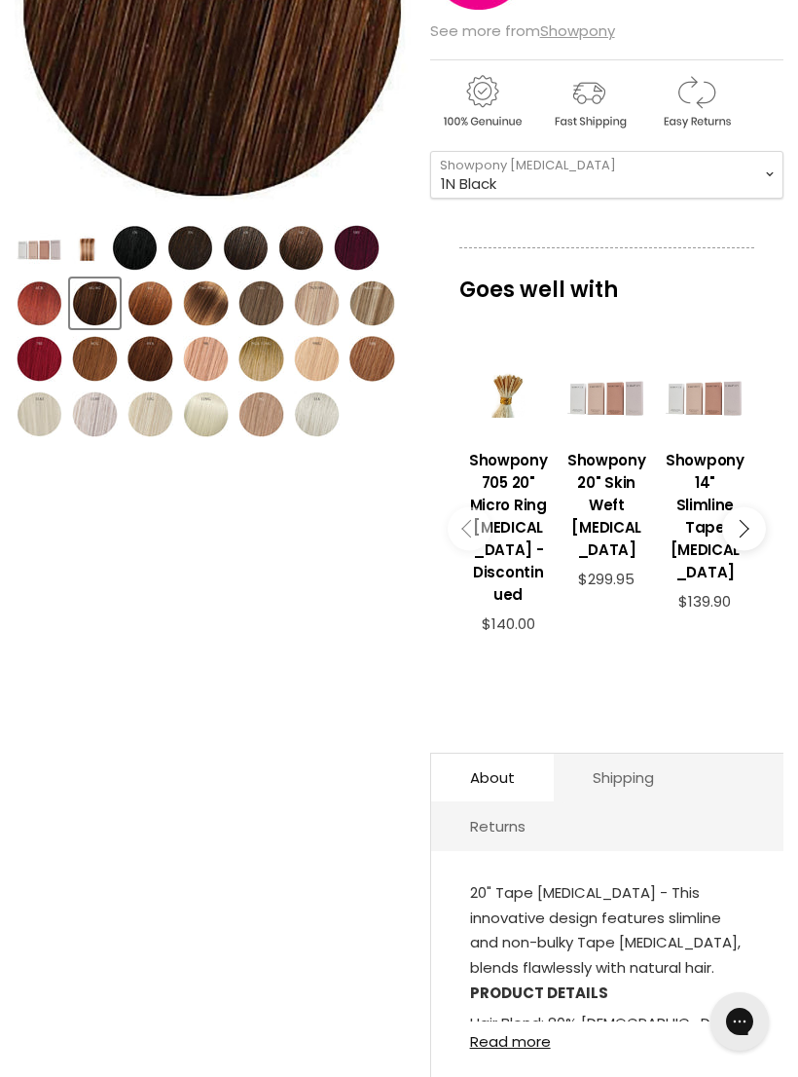
click at [751, 523] on button "Main content" at bounding box center [744, 528] width 44 height 44
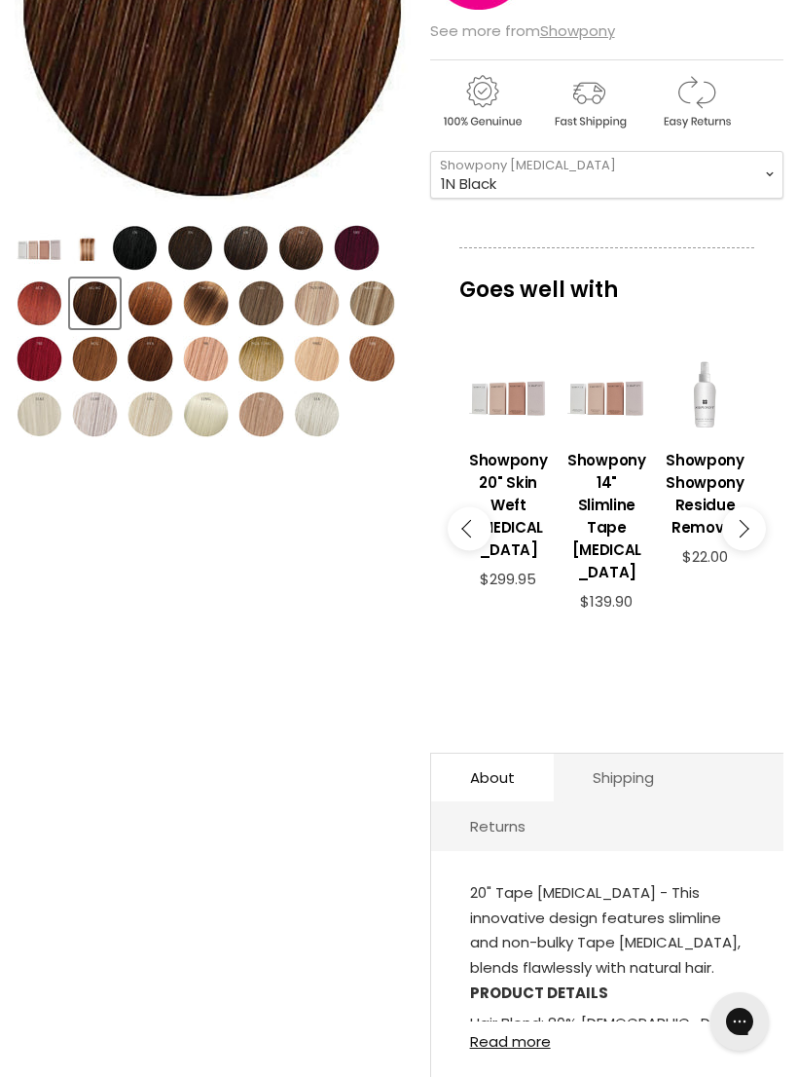
click at [744, 520] on icon "Main content" at bounding box center [740, 529] width 18 height 18
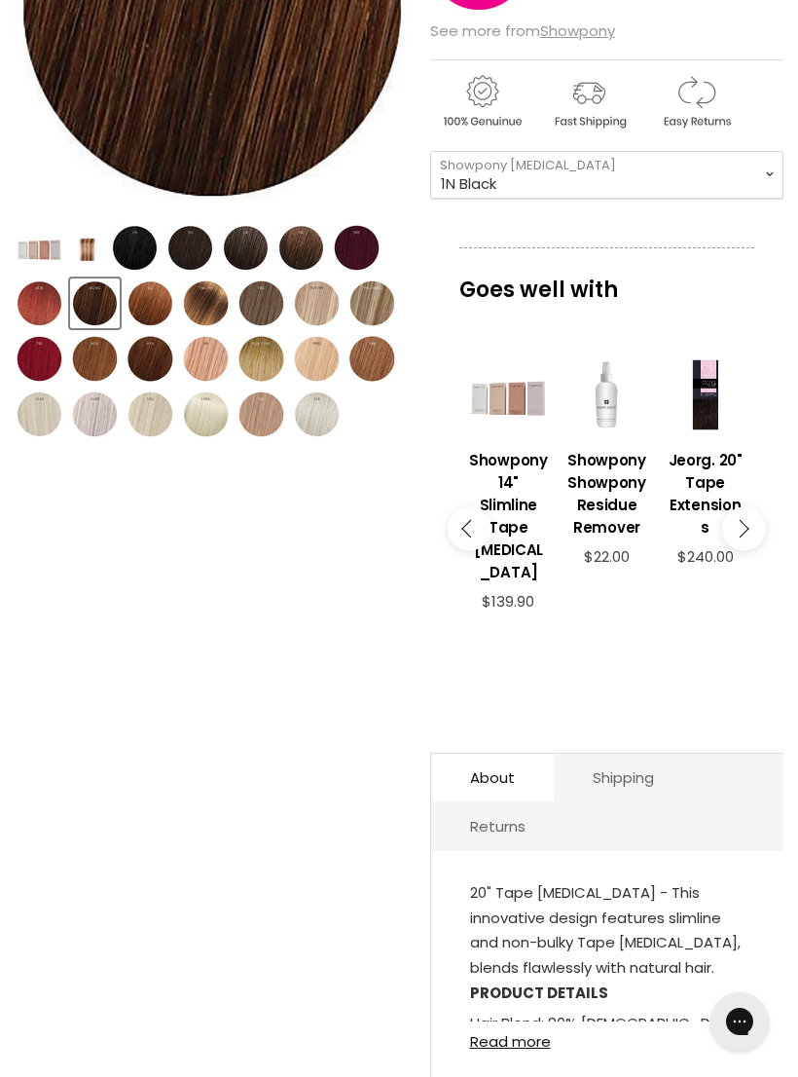
click at [741, 522] on icon "Main content" at bounding box center [740, 529] width 18 height 18
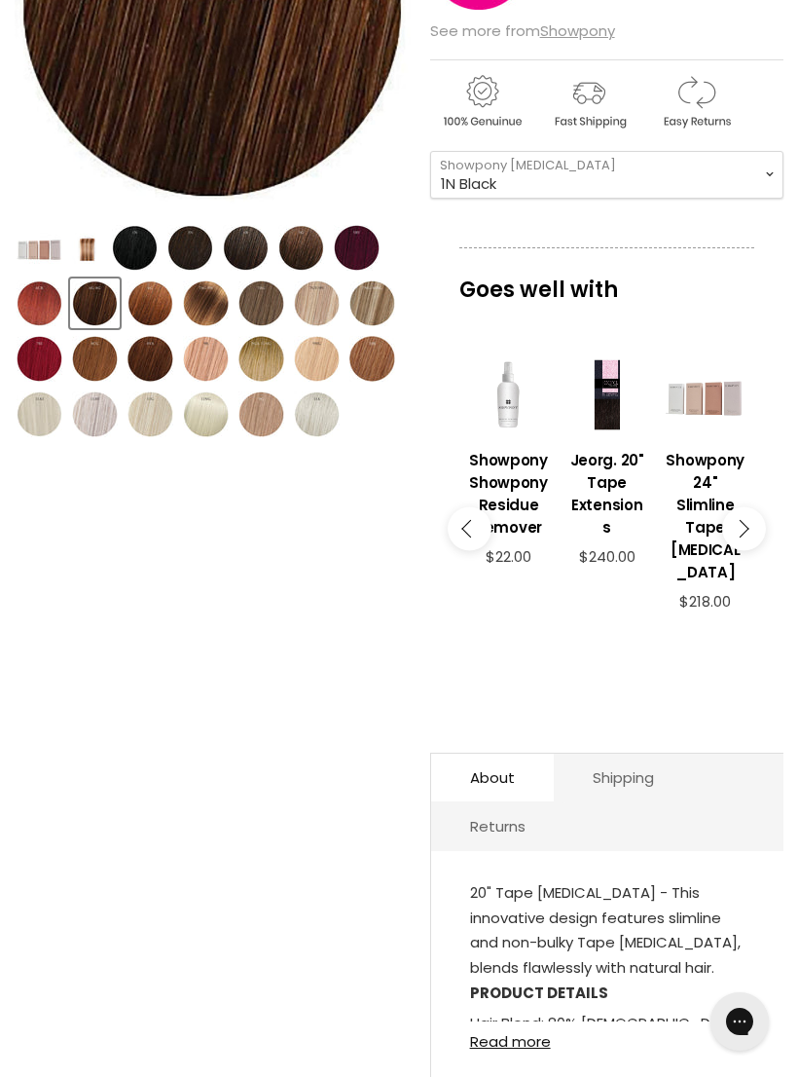
click at [743, 509] on button "Main content" at bounding box center [744, 528] width 44 height 44
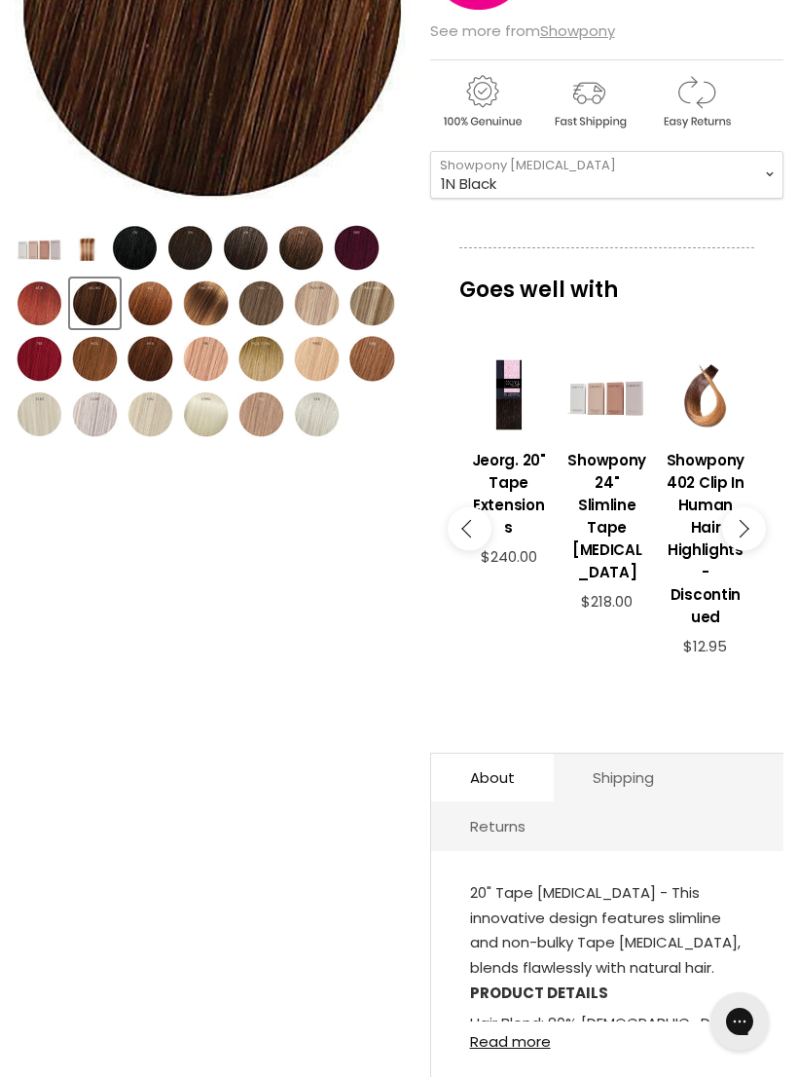
click at [740, 520] on icon "Main content" at bounding box center [740, 529] width 18 height 18
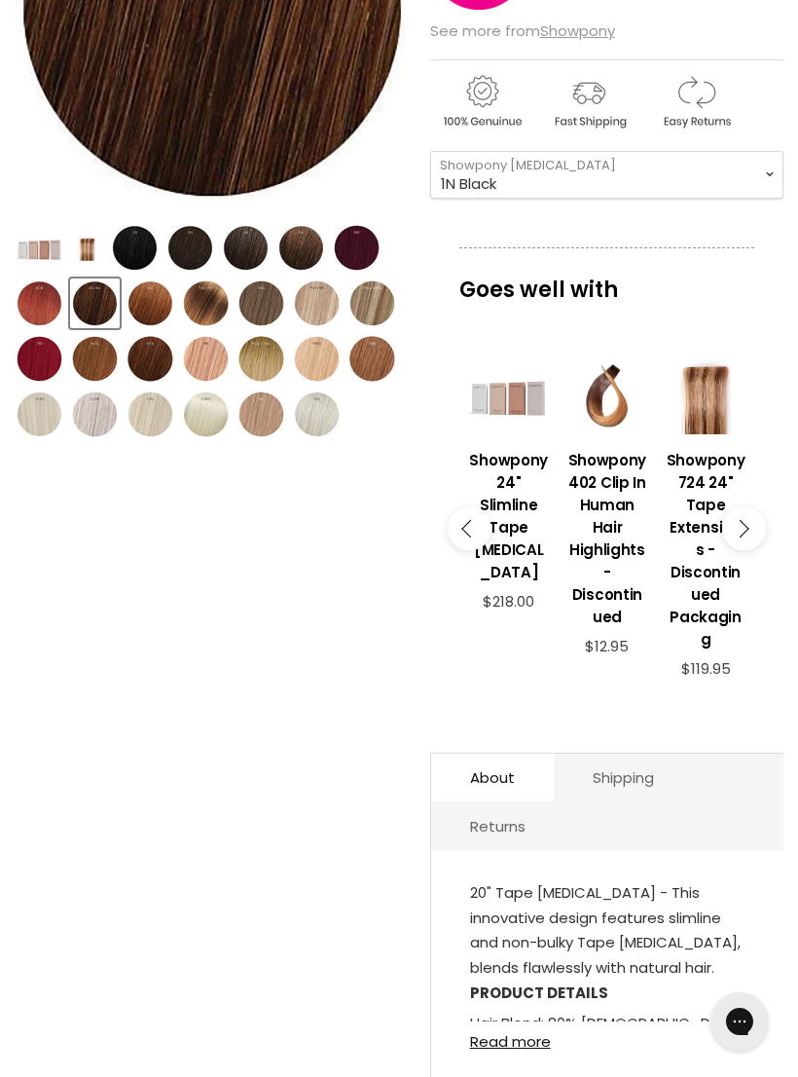
click at [741, 521] on icon "Main content" at bounding box center [740, 529] width 18 height 18
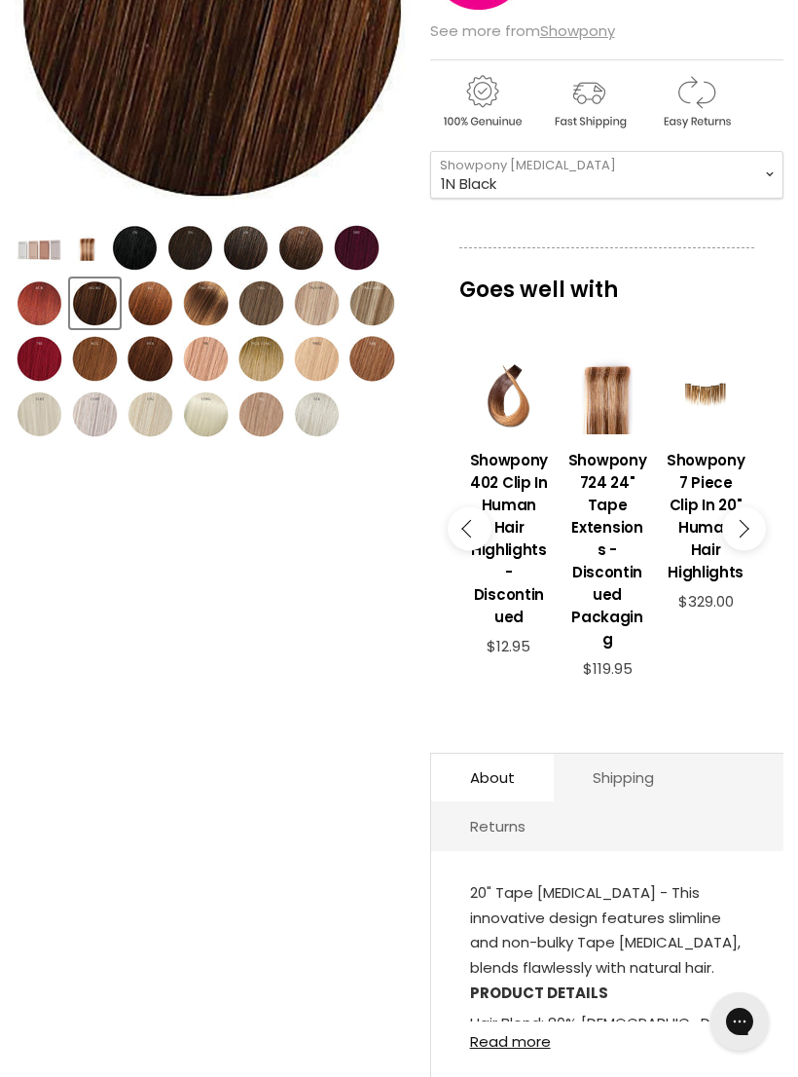
click at [610, 521] on h3 "Showpony 724 24" Tape Extensions - Discontinued Packaging" at bounding box center [607, 550] width 79 height 202
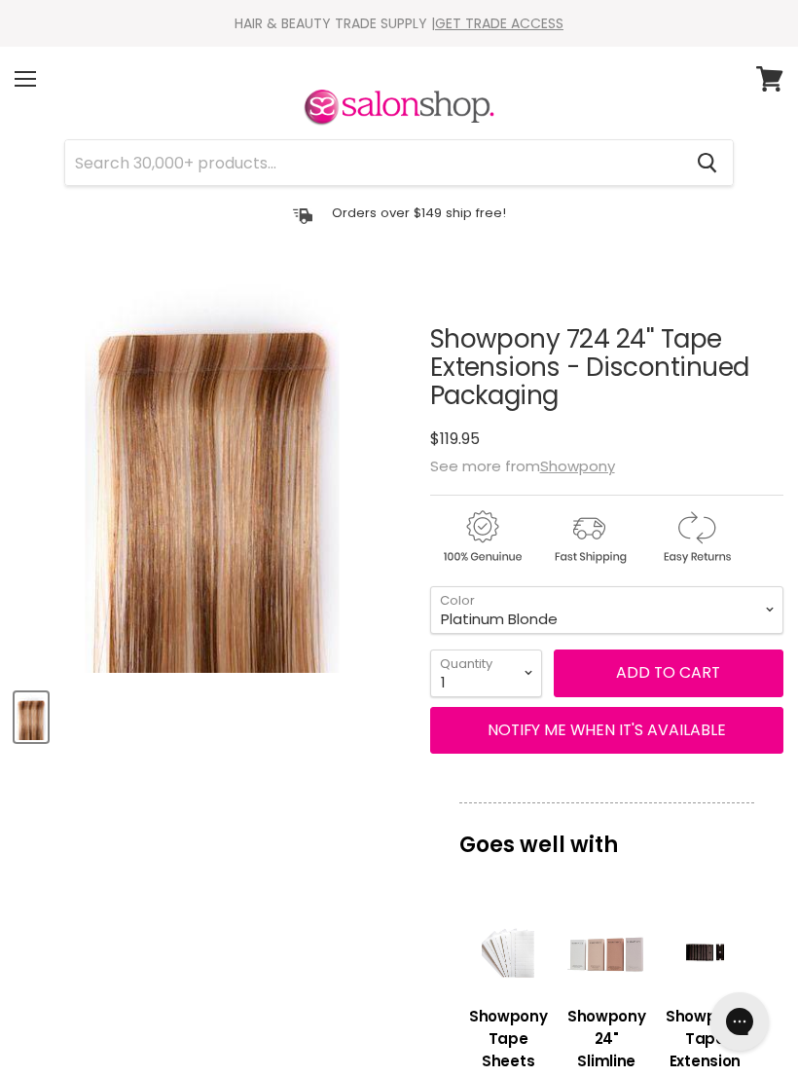
click at [28, 90] on div "Menu" at bounding box center [25, 78] width 41 height 45
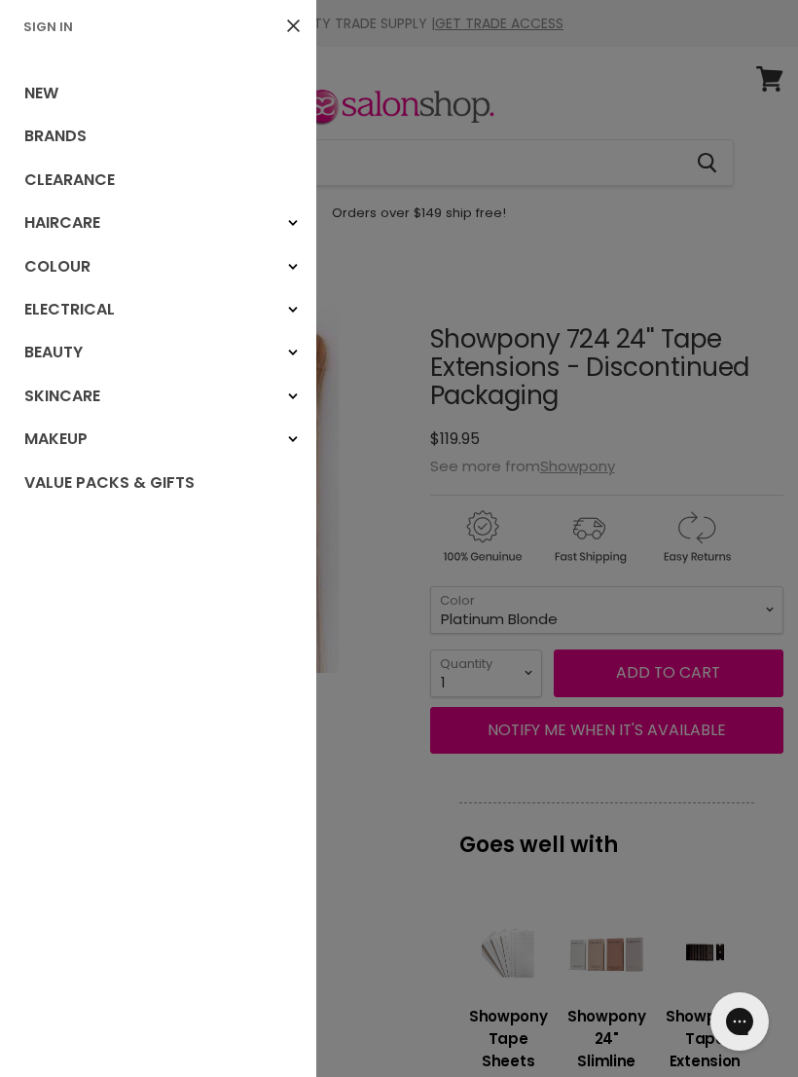
click at [65, 133] on link "Brands" at bounding box center [158, 136] width 316 height 43
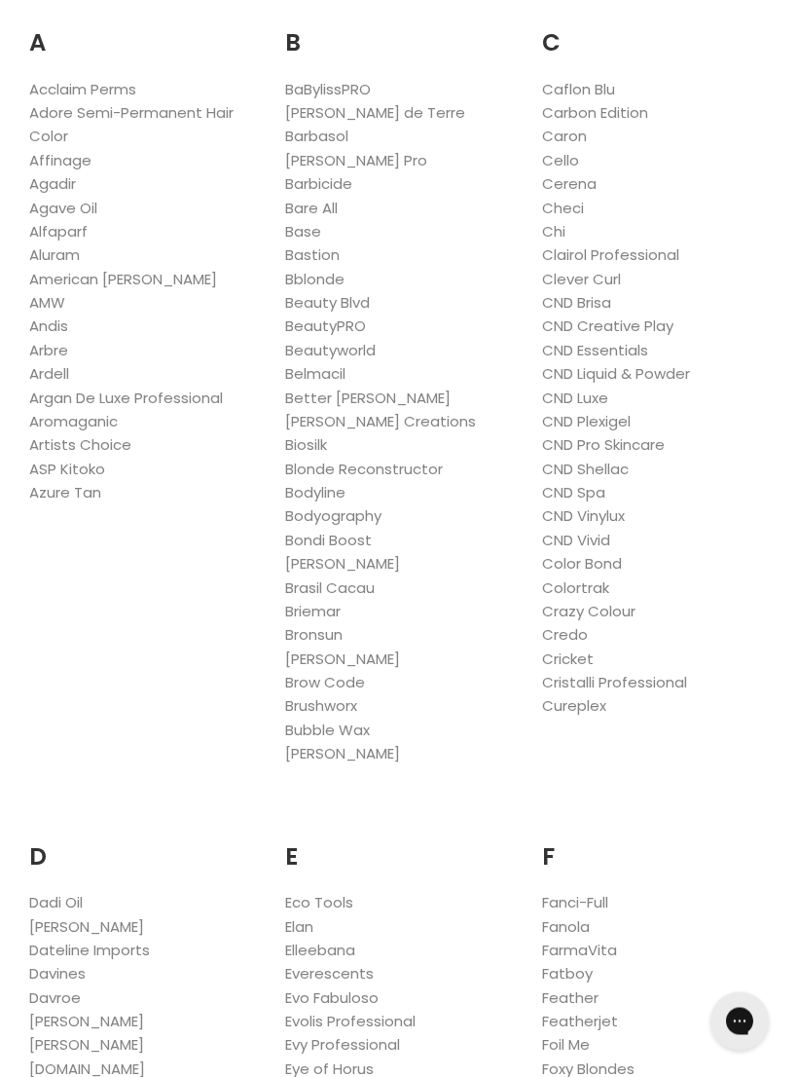
scroll to position [385, 0]
click at [568, 134] on link "Caron" at bounding box center [564, 136] width 45 height 20
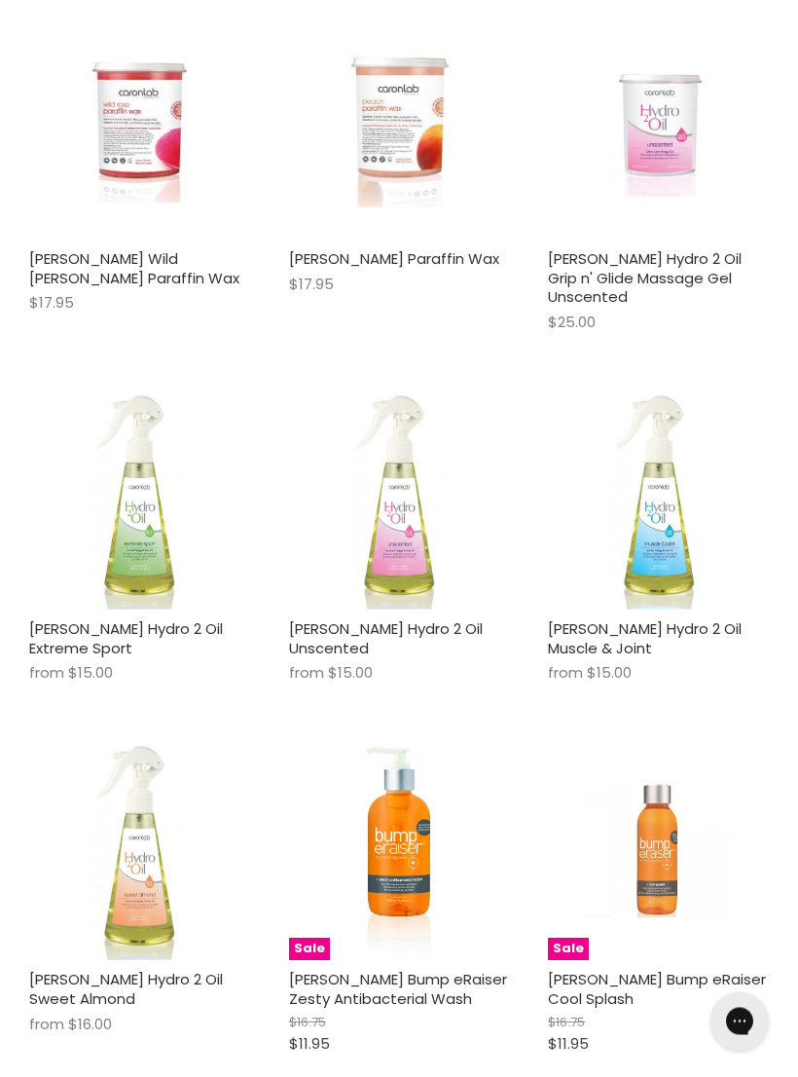
scroll to position [5210, 0]
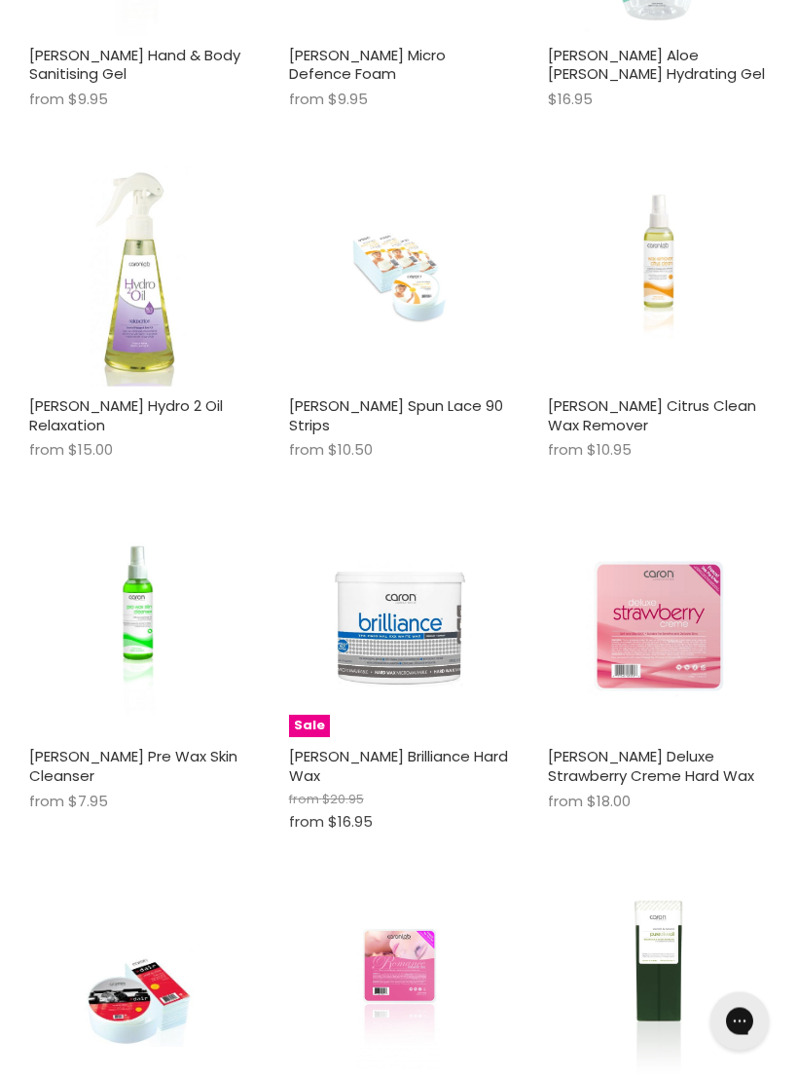
scroll to position [8710, 0]
click at [647, 526] on img "Main content" at bounding box center [658, 627] width 147 height 221
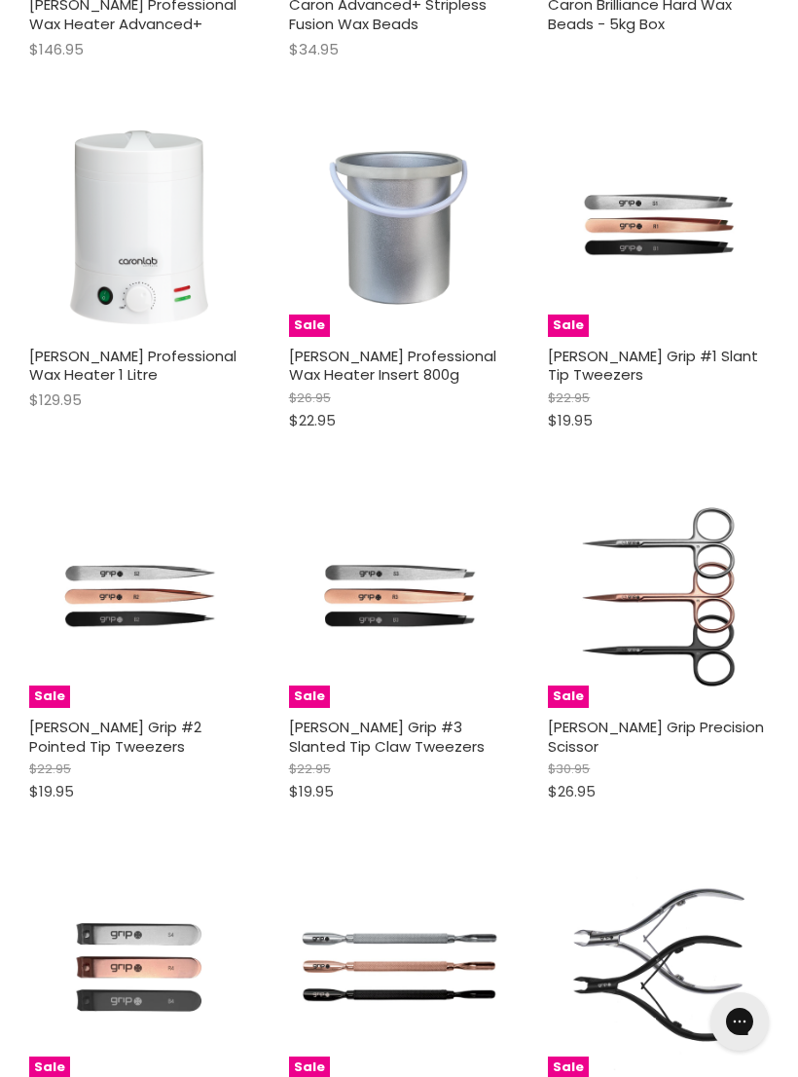
scroll to position [0, 0]
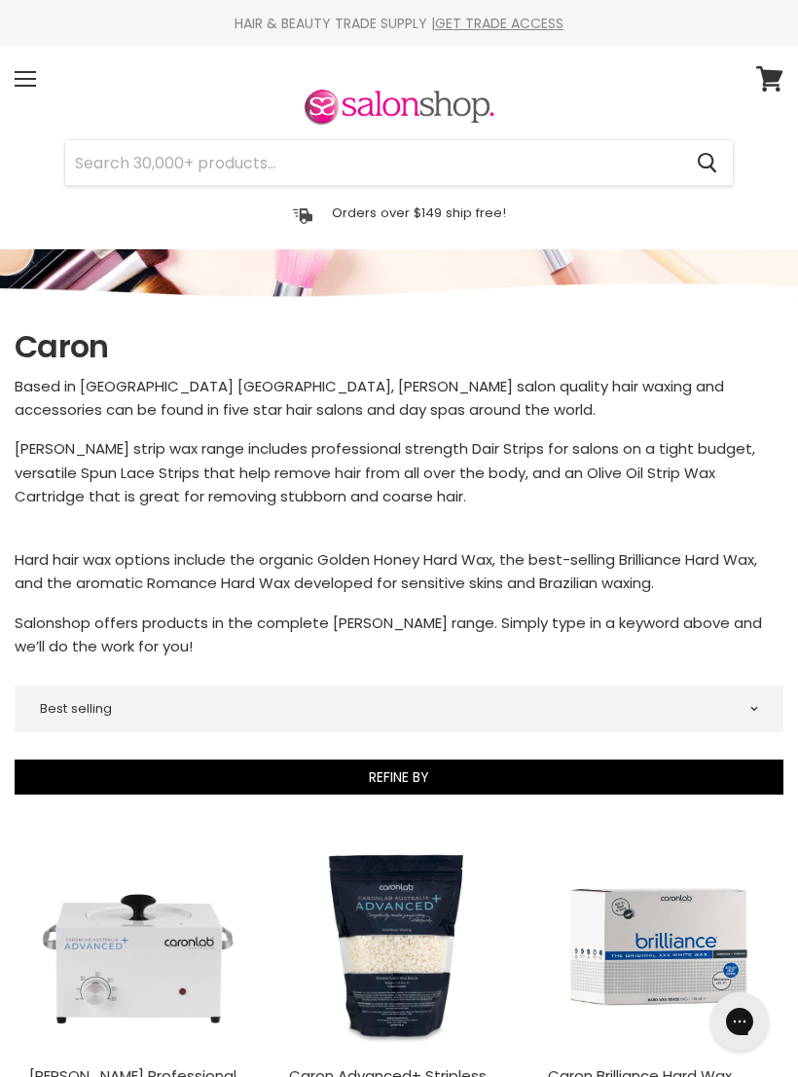
click at [20, 69] on div "Menu" at bounding box center [25, 78] width 41 height 45
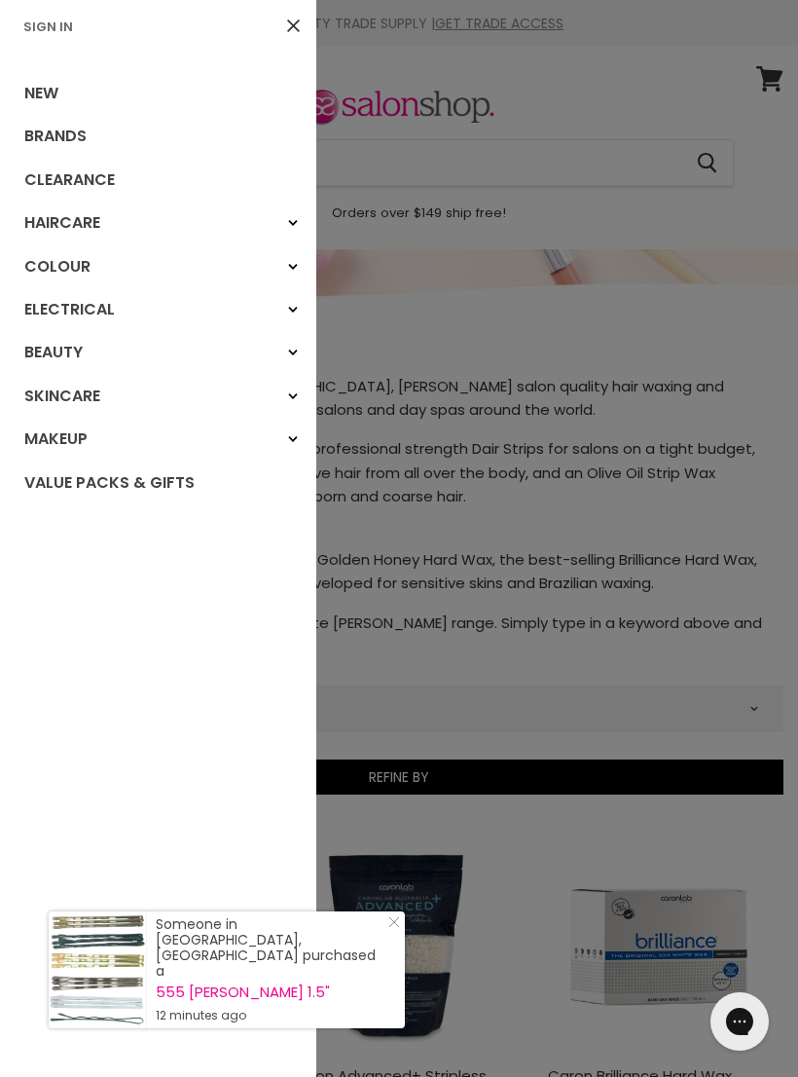
click at [49, 223] on link "Haircare" at bounding box center [158, 223] width 316 height 43
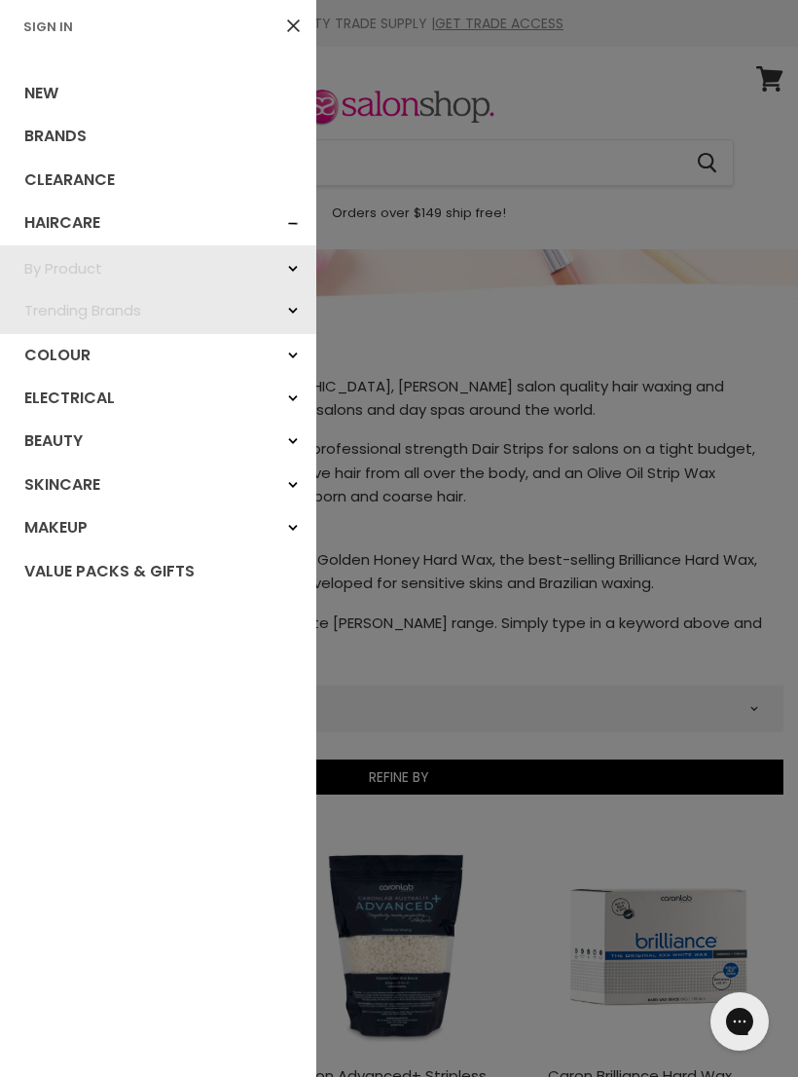
click at [36, 442] on link "Beauty" at bounding box center [158, 441] width 316 height 43
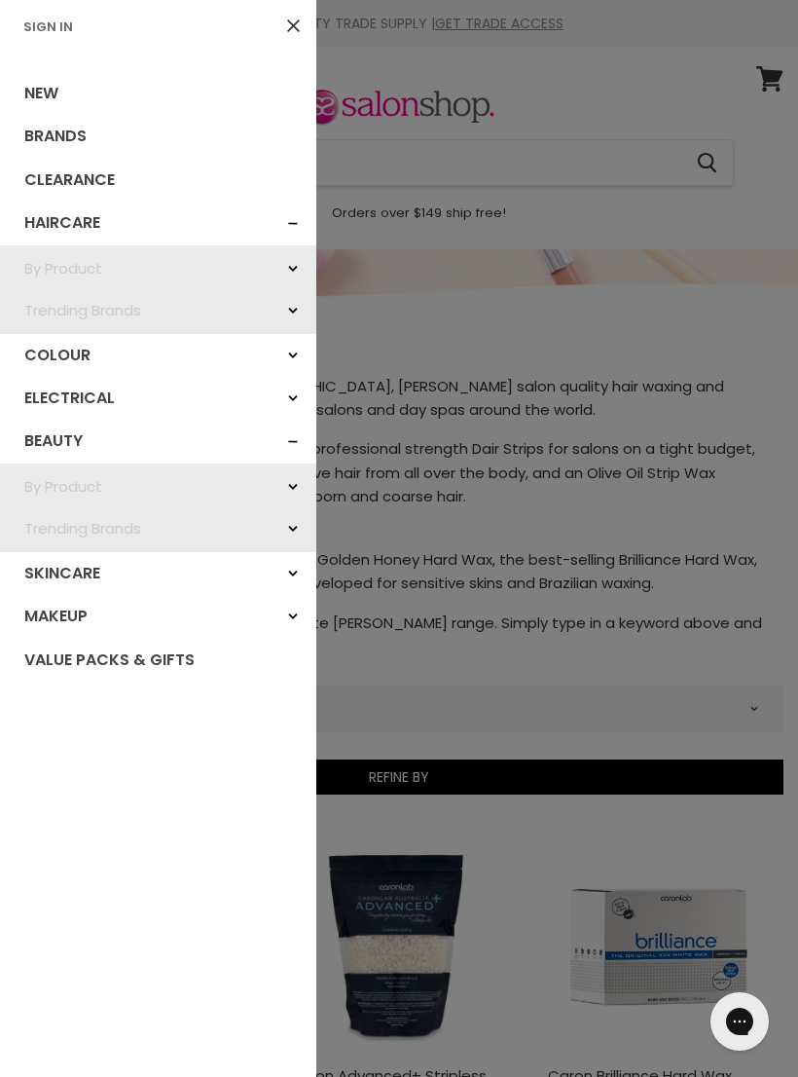
click at [36, 480] on link "By Product" at bounding box center [158, 486] width 316 height 42
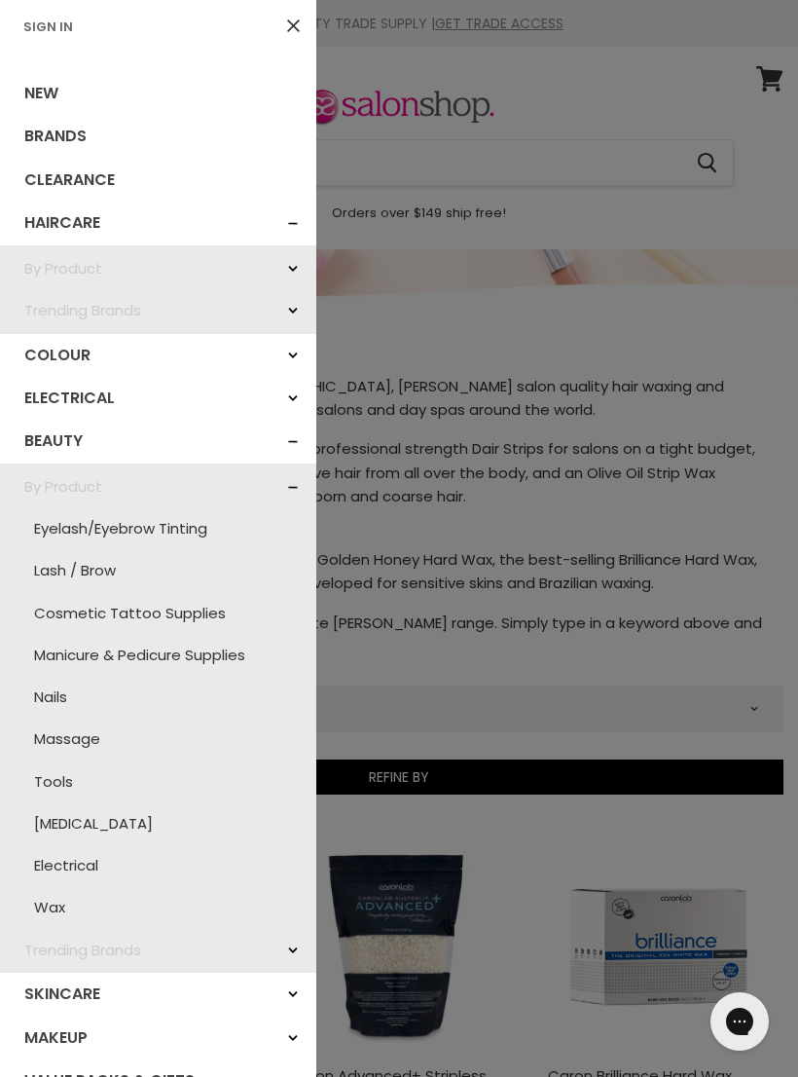
click at [58, 908] on link "Wax" at bounding box center [158, 907] width 297 height 42
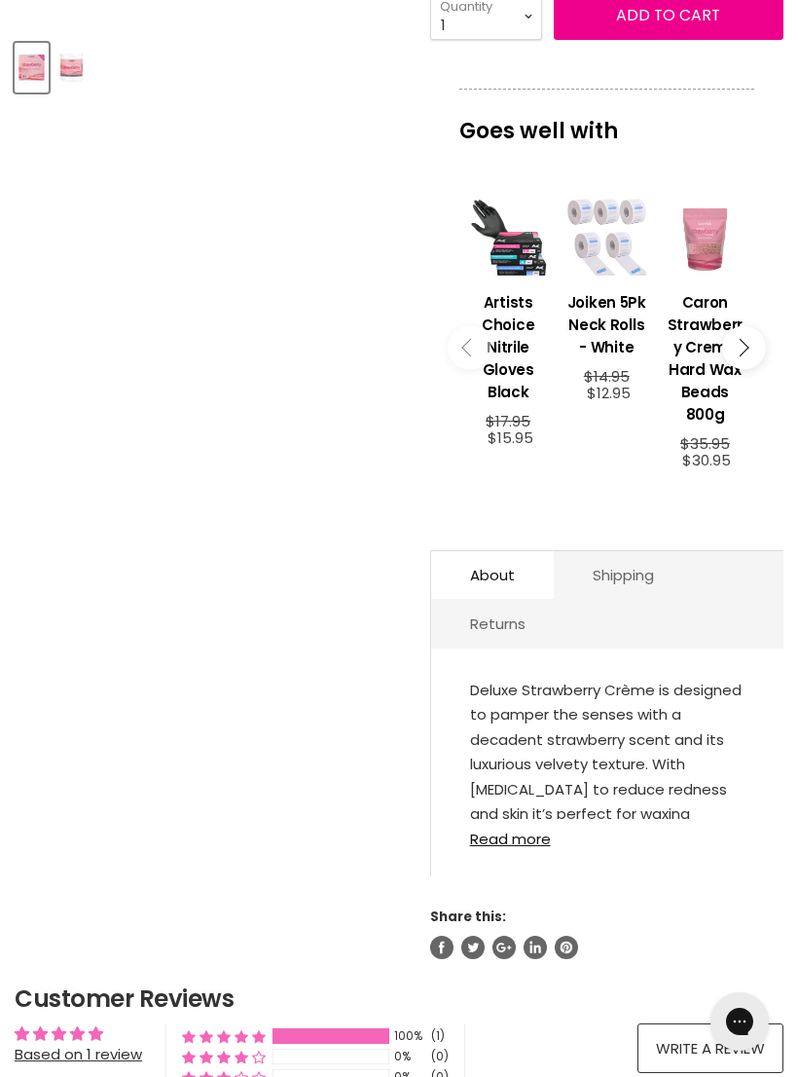
scroll to position [662, 0]
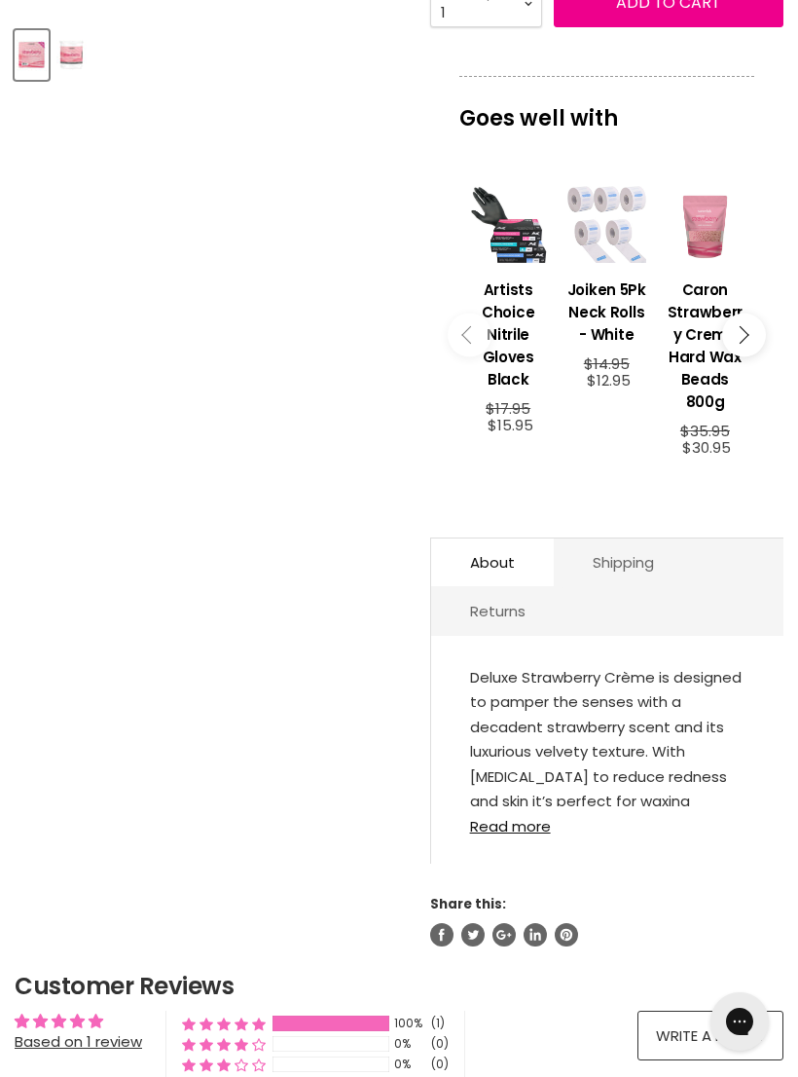
click at [518, 834] on link "Read more" at bounding box center [607, 820] width 275 height 28
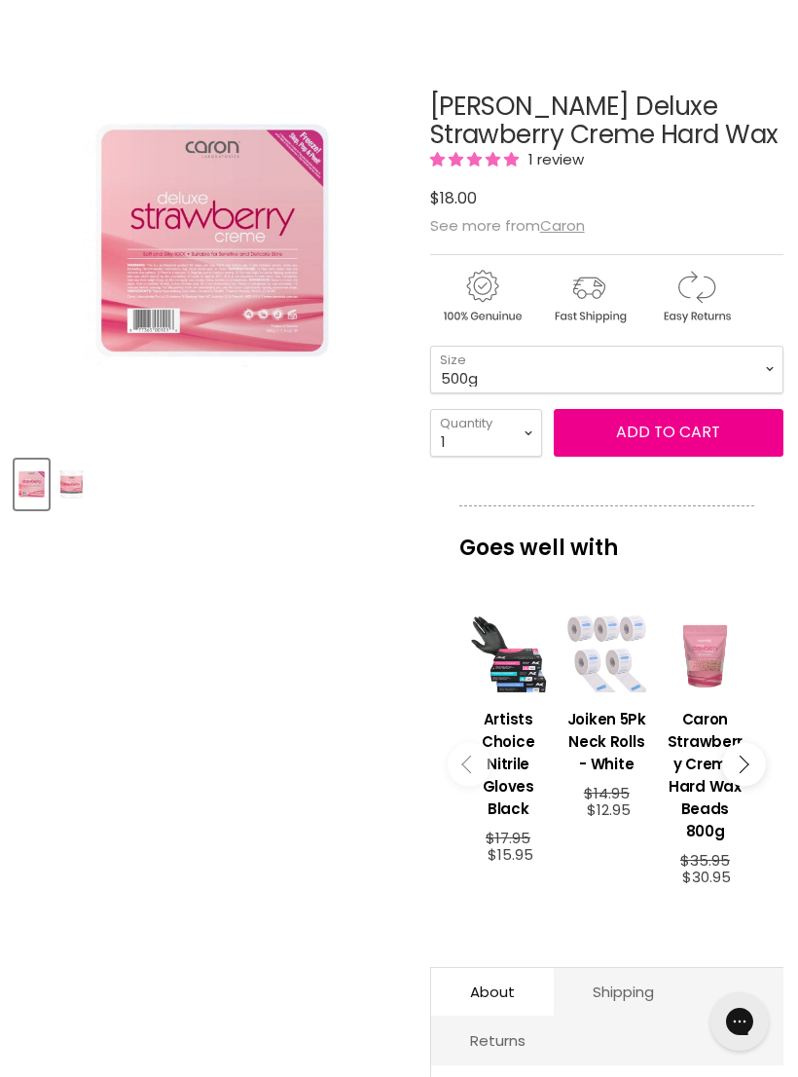
scroll to position [232, 0]
click at [78, 501] on img "Product thumbnails" at bounding box center [71, 485] width 30 height 46
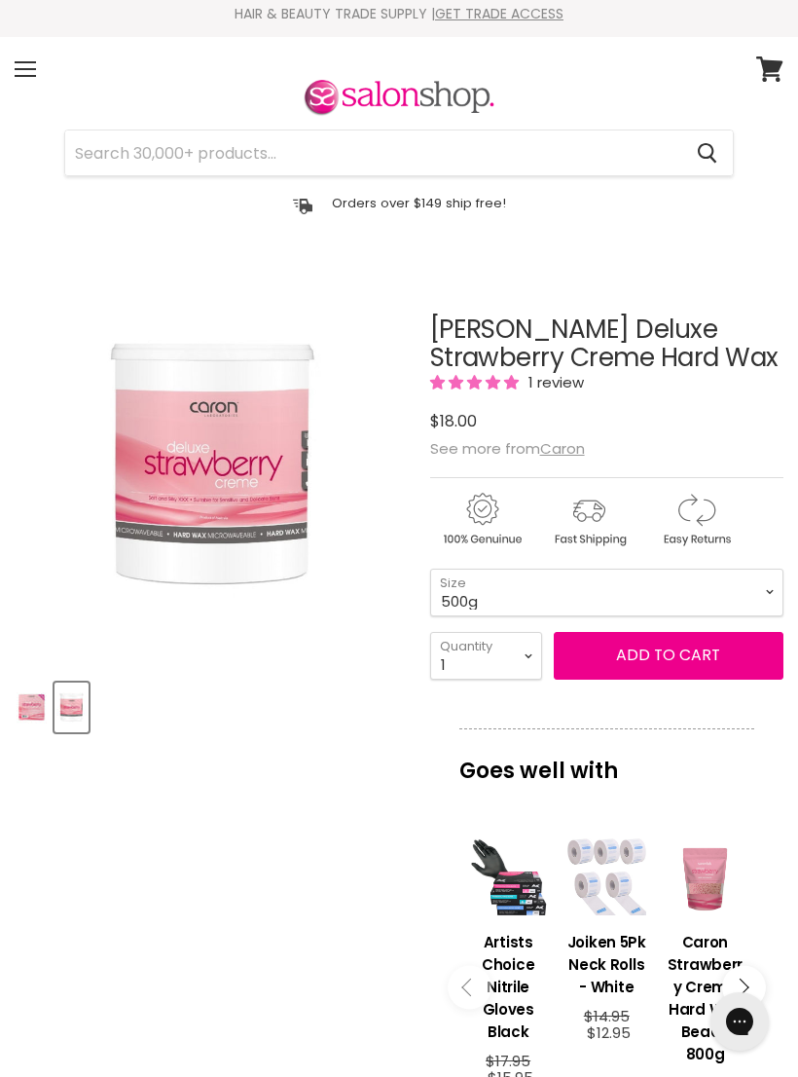
scroll to position [0, 0]
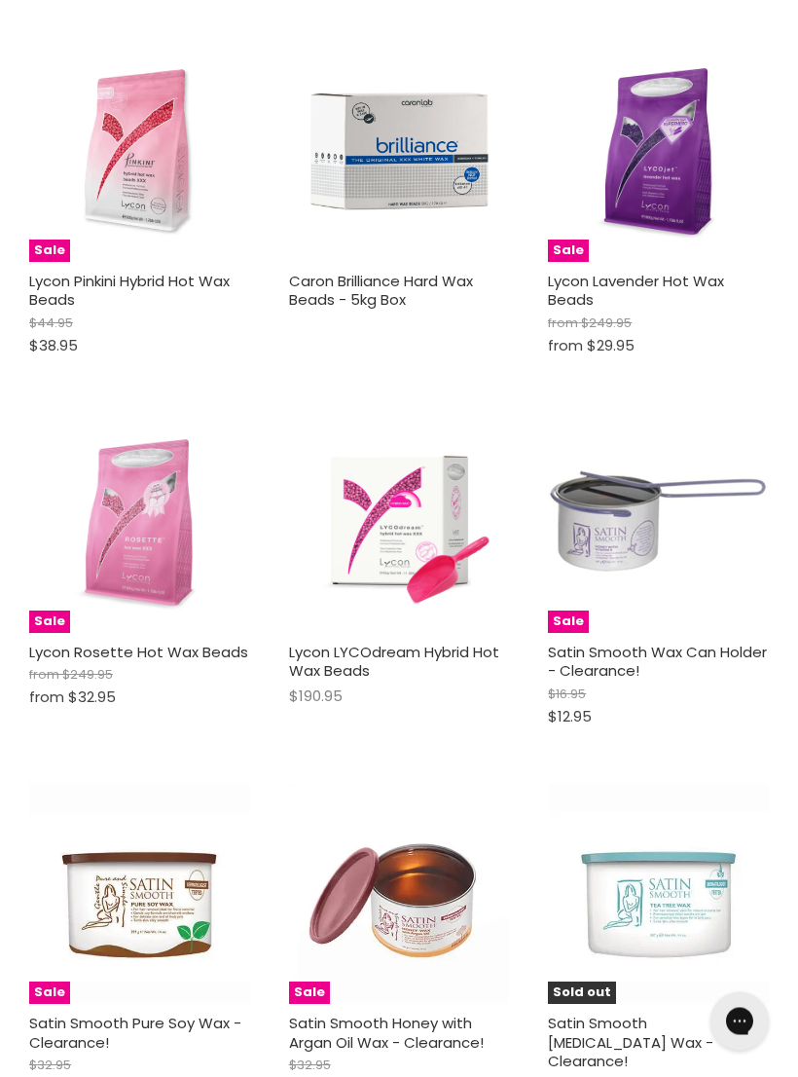
scroll to position [1244, 0]
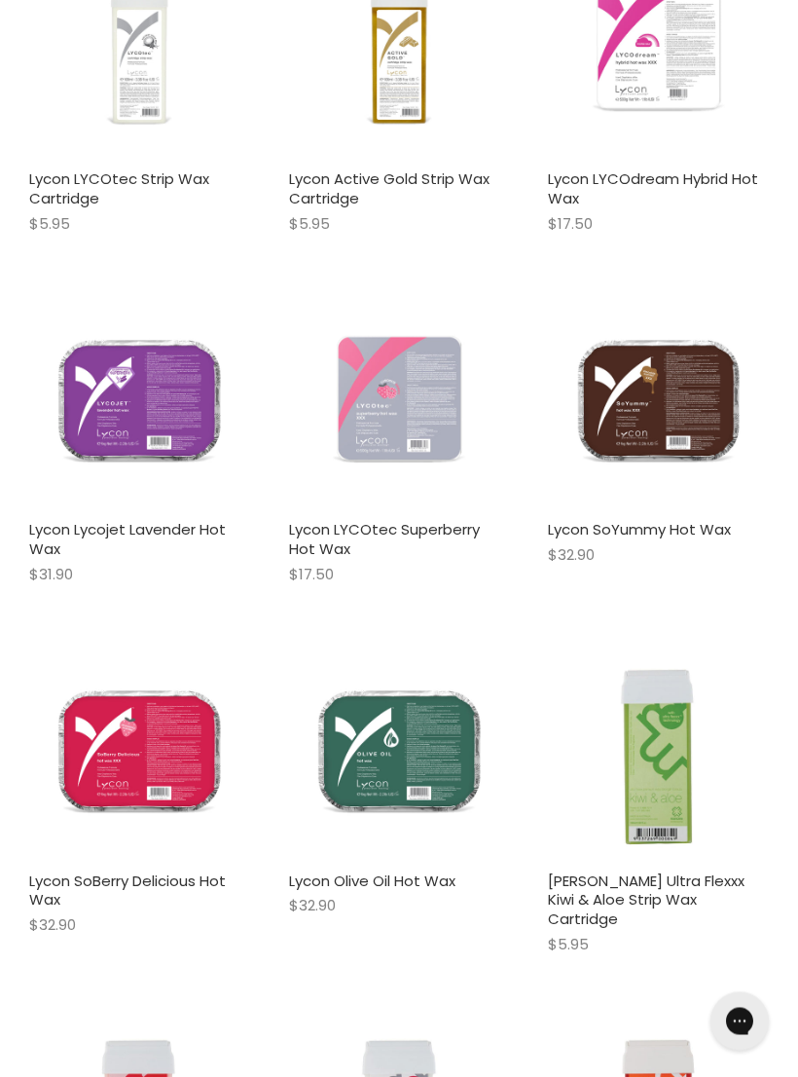
scroll to position [9037, 0]
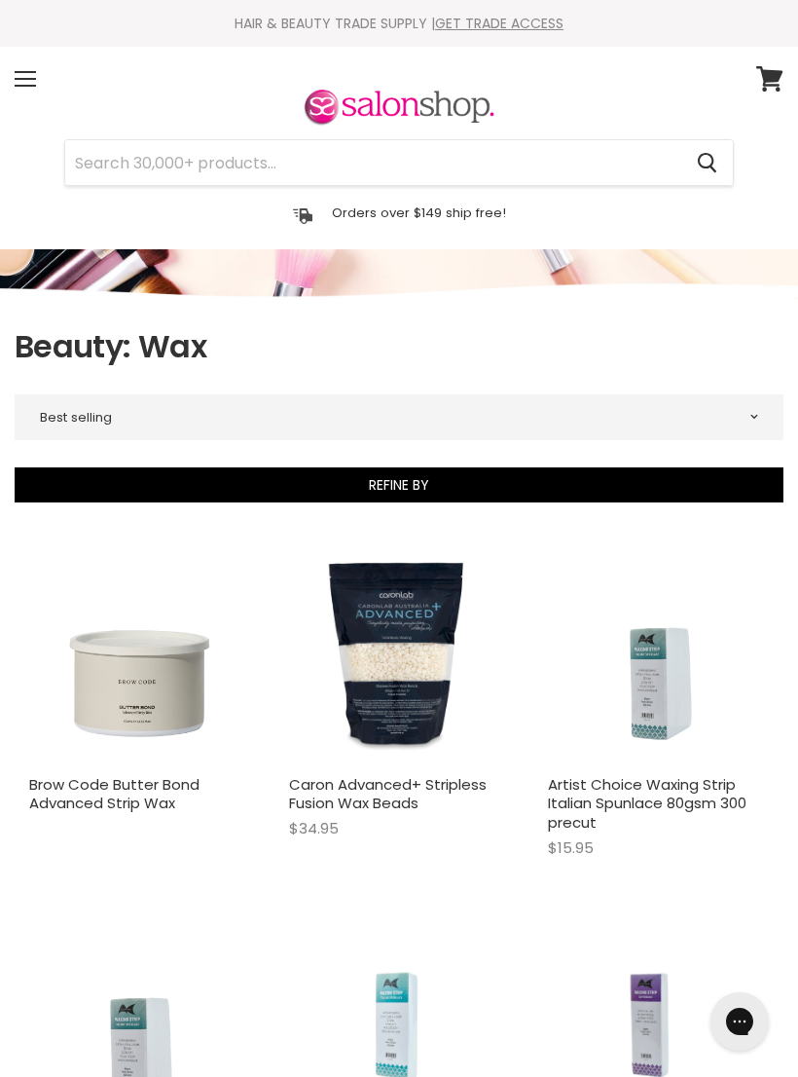
click at [13, 86] on div "Menu" at bounding box center [25, 78] width 41 height 45
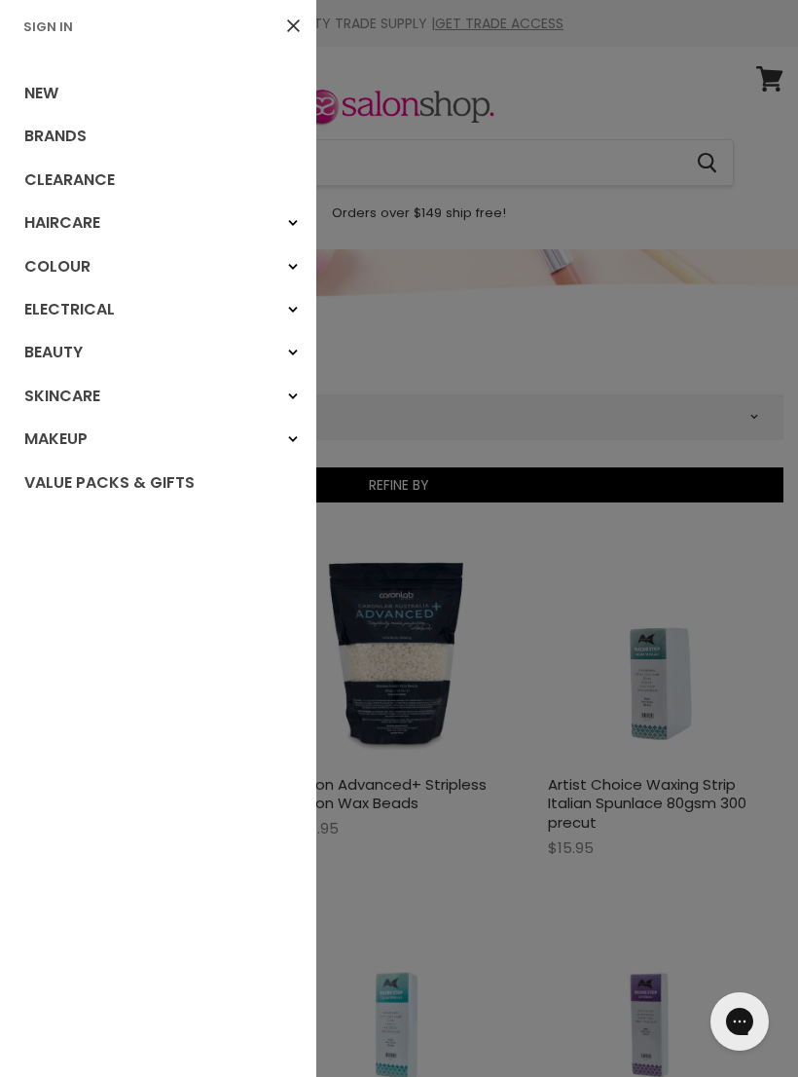
click at [70, 138] on link "Brands" at bounding box center [158, 136] width 316 height 43
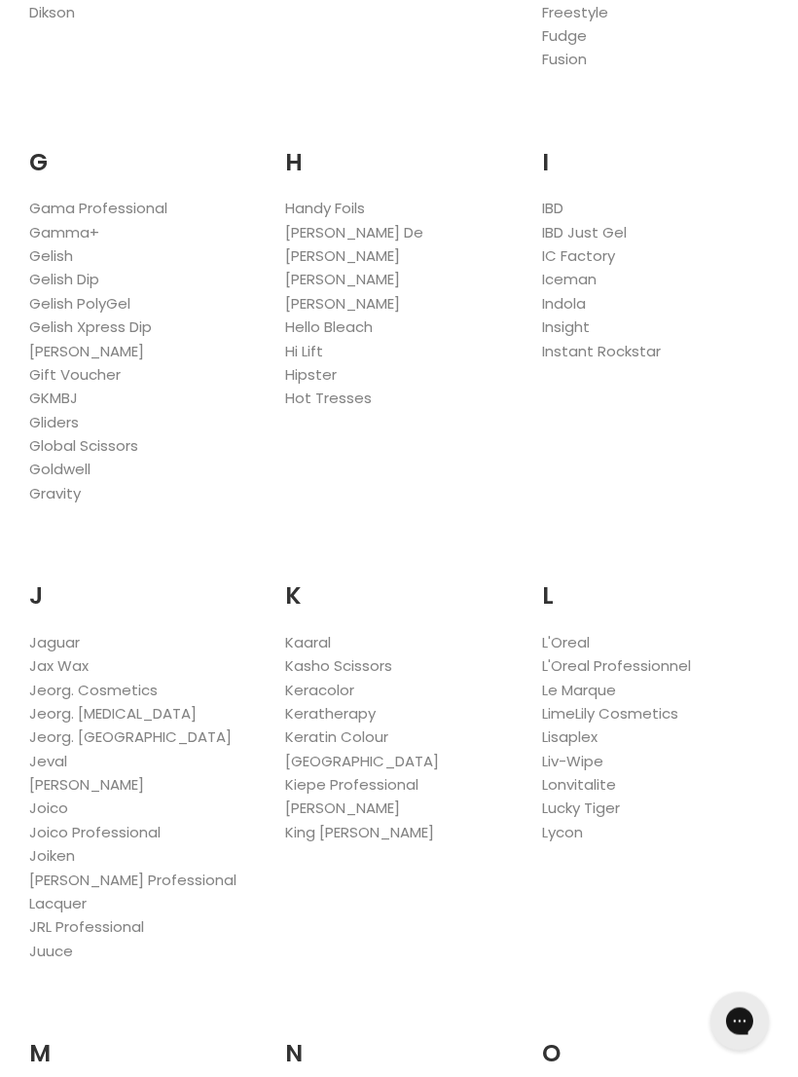
scroll to position [1489, 0]
click at [564, 822] on link "Lycon" at bounding box center [562, 832] width 41 height 20
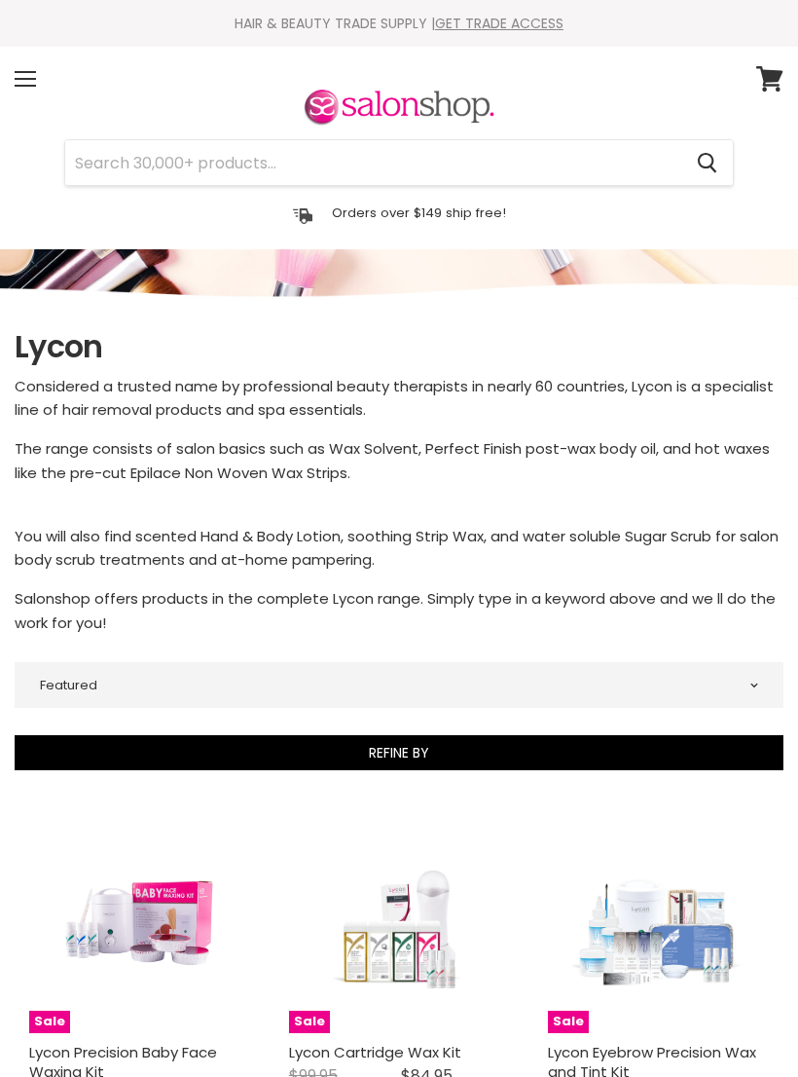
select select "manual"
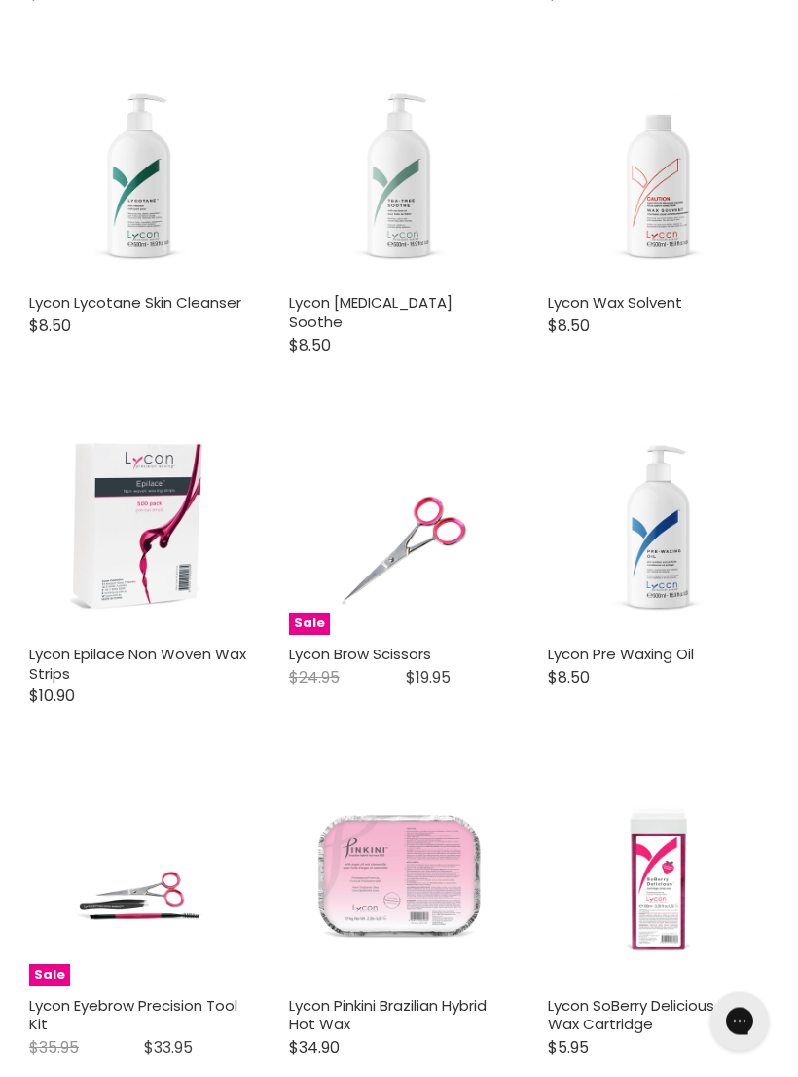
scroll to position [4555, 0]
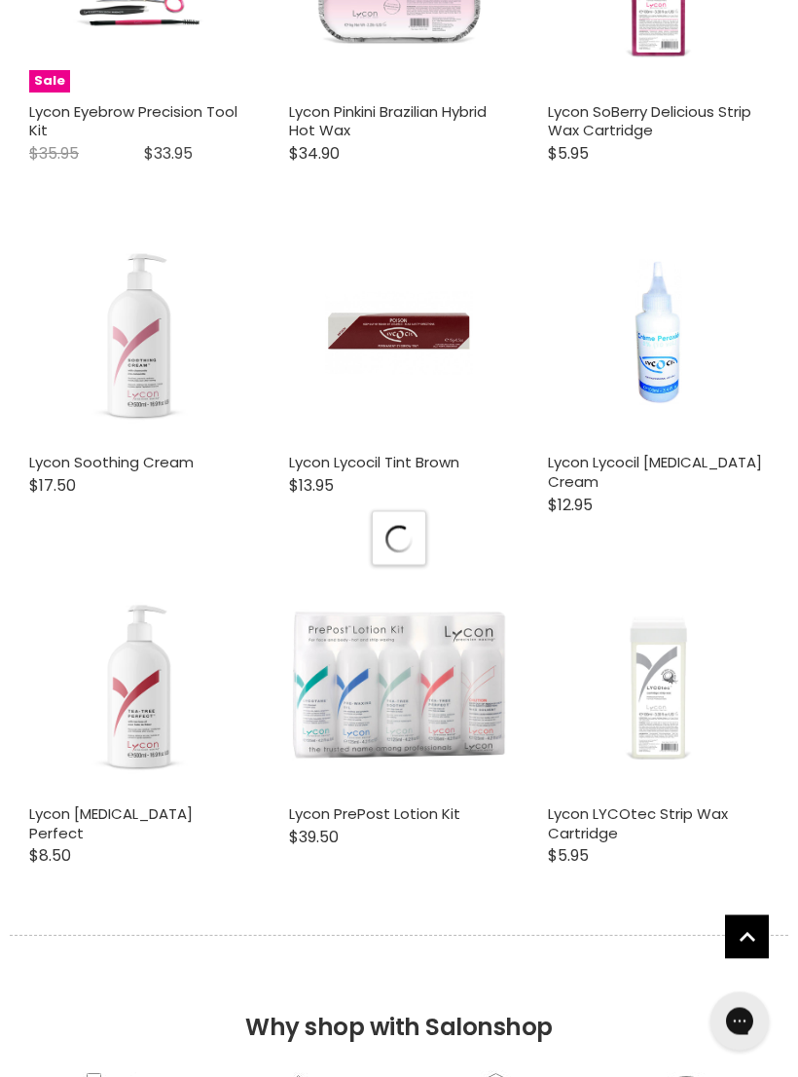
select select "manual"
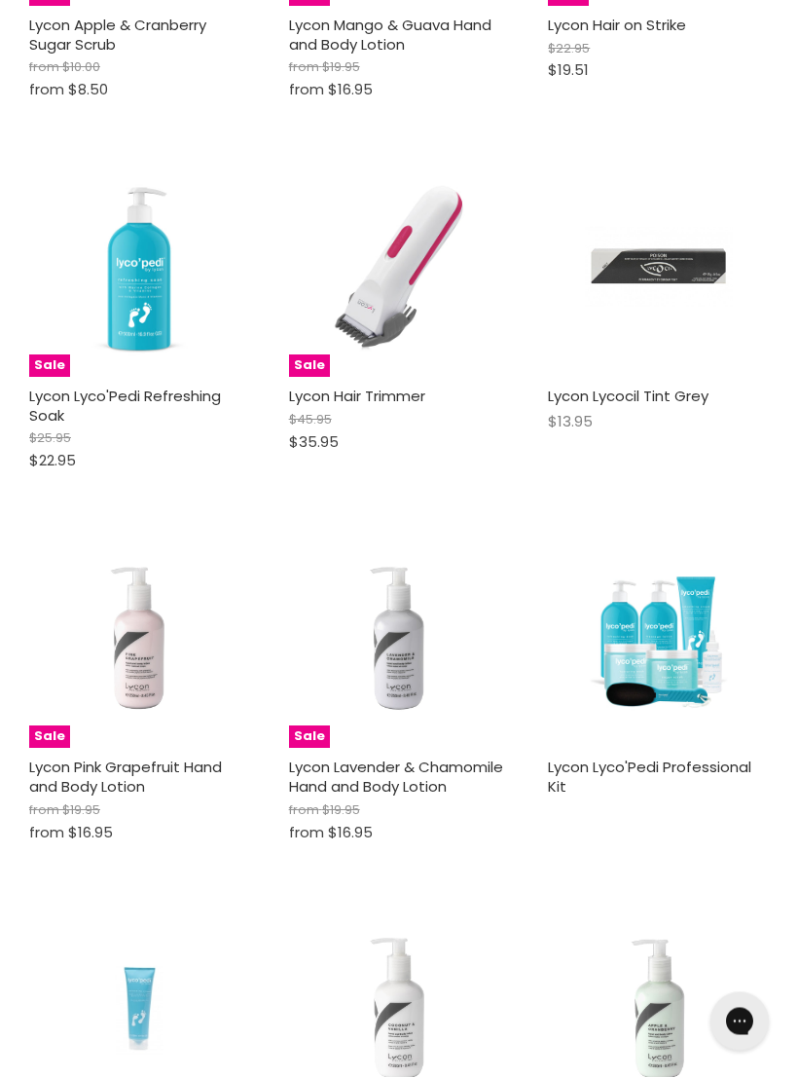
scroll to position [10221, 0]
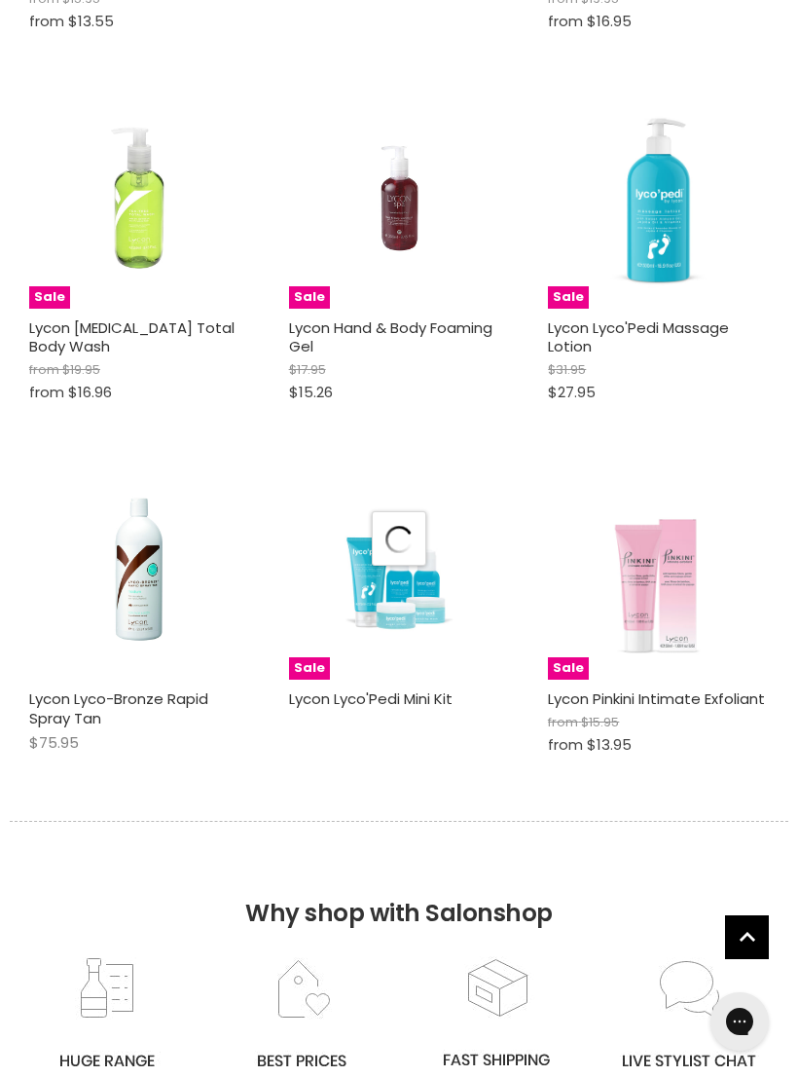
select select "manual"
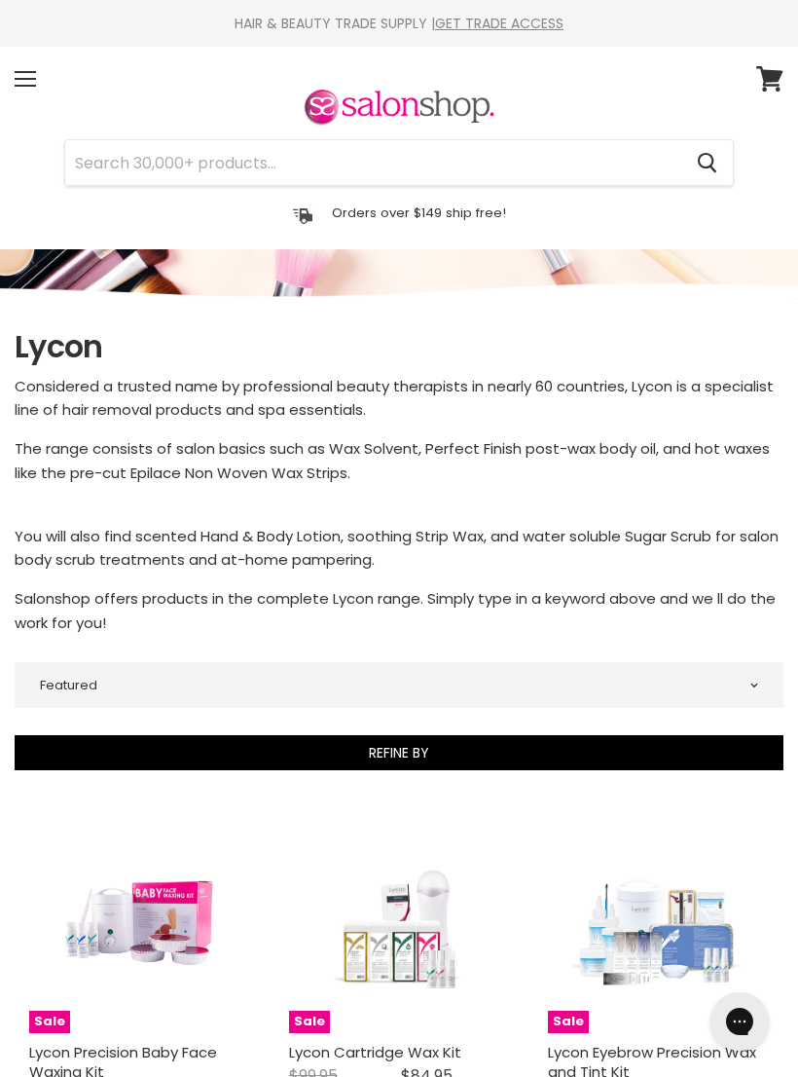
click at [22, 80] on div "Menu" at bounding box center [25, 78] width 41 height 45
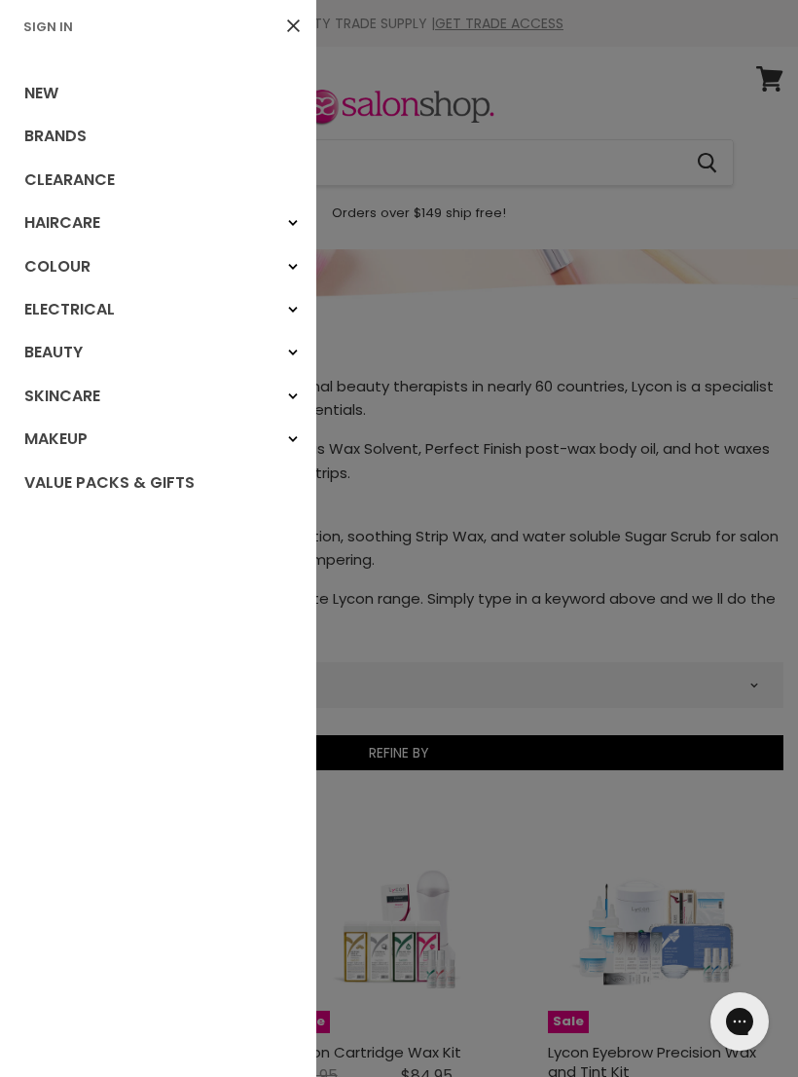
click at [43, 352] on link "Beauty" at bounding box center [158, 352] width 316 height 43
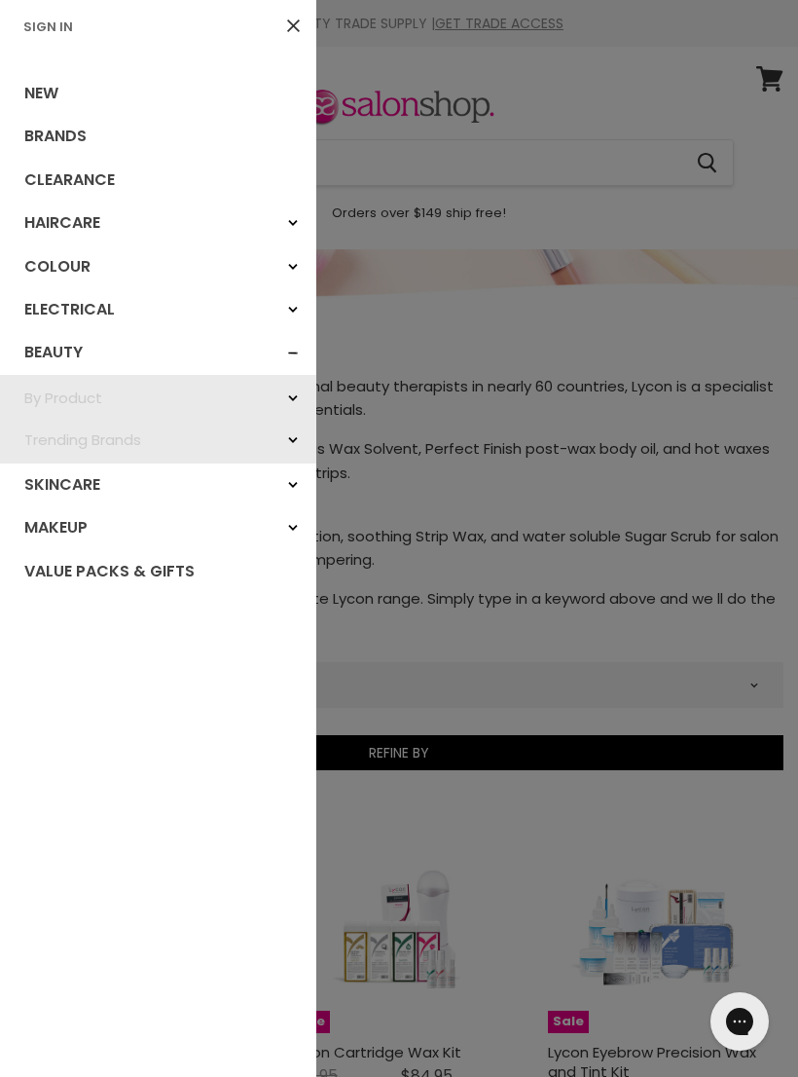
click at [42, 484] on link "Skincare" at bounding box center [158, 484] width 316 height 43
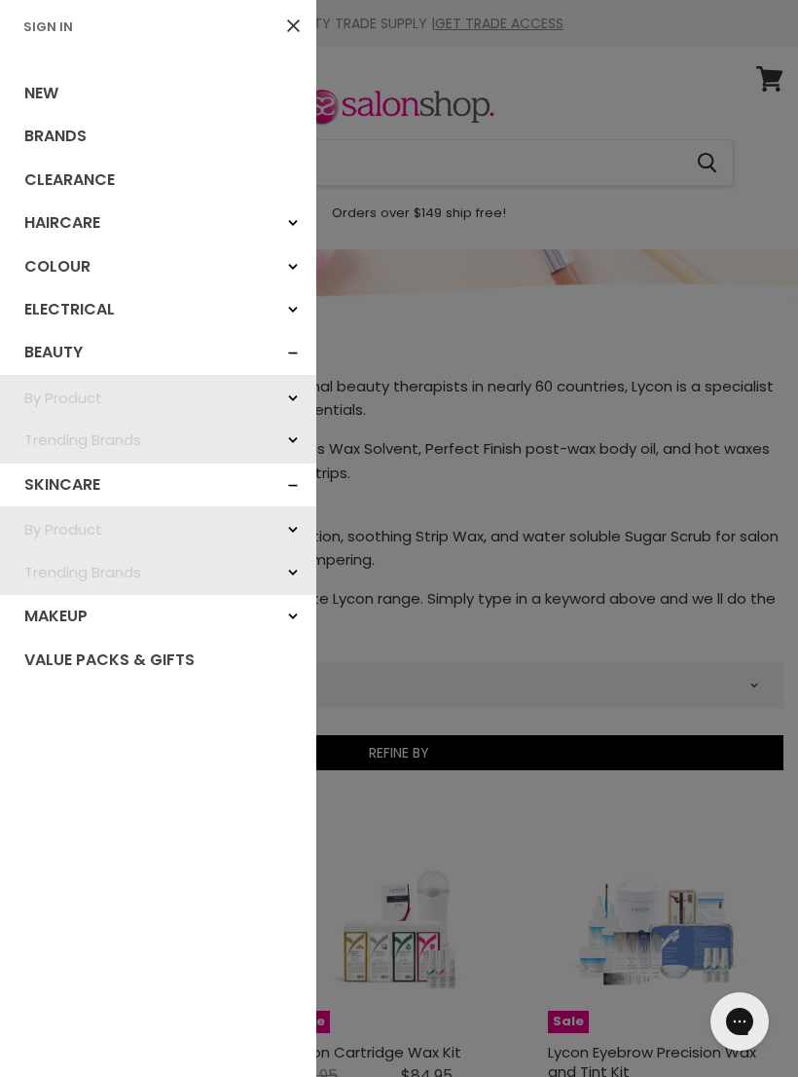
click at [88, 527] on link "By Product" at bounding box center [158, 529] width 316 height 42
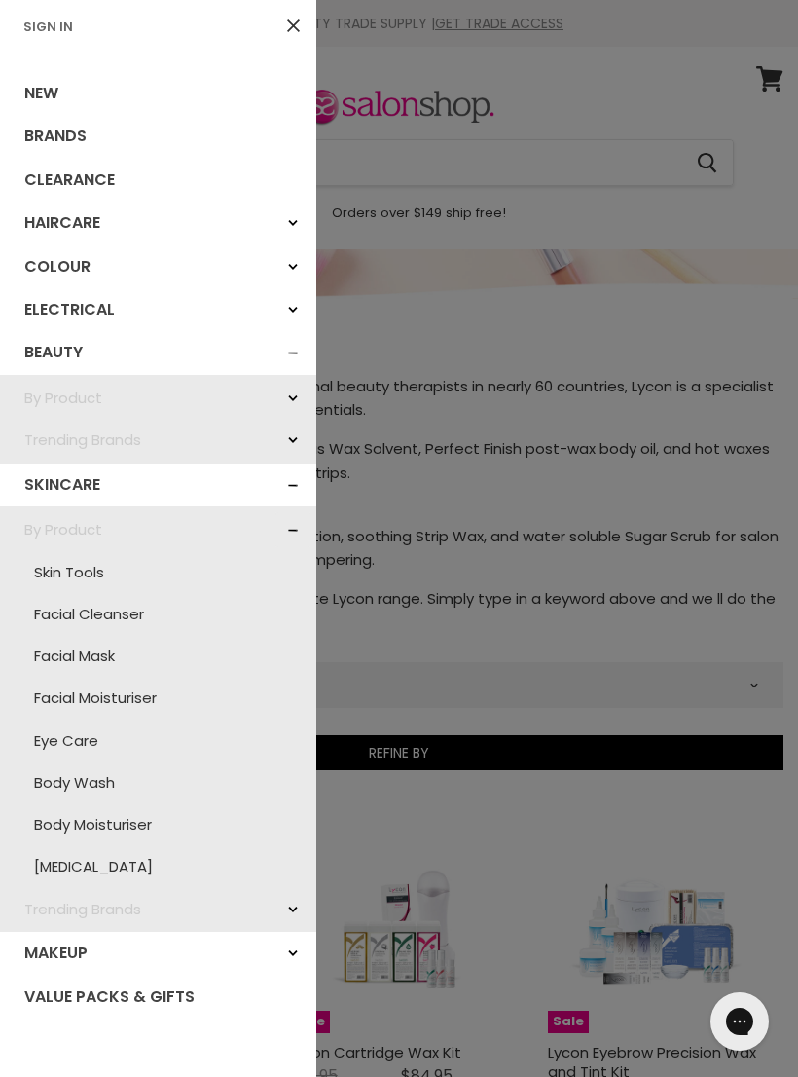
click at [136, 612] on link "Facial Cleanser" at bounding box center [158, 614] width 297 height 42
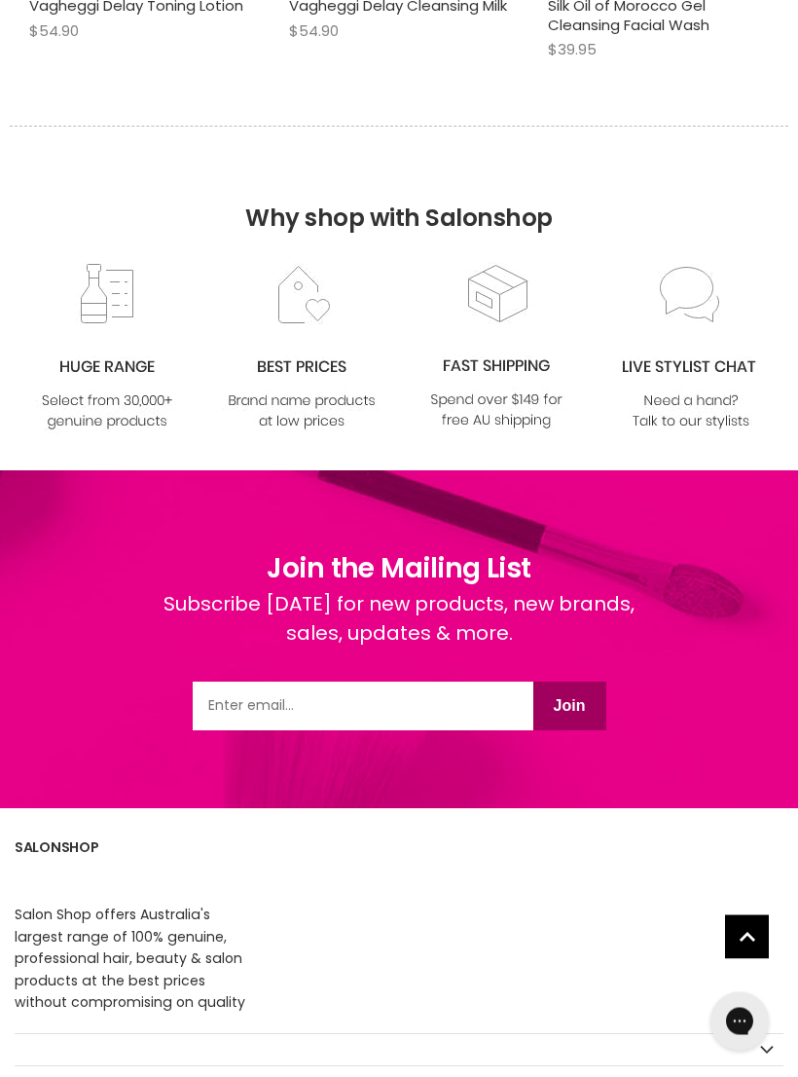
scroll to position [4739, 0]
